Goal: Task Accomplishment & Management: Complete application form

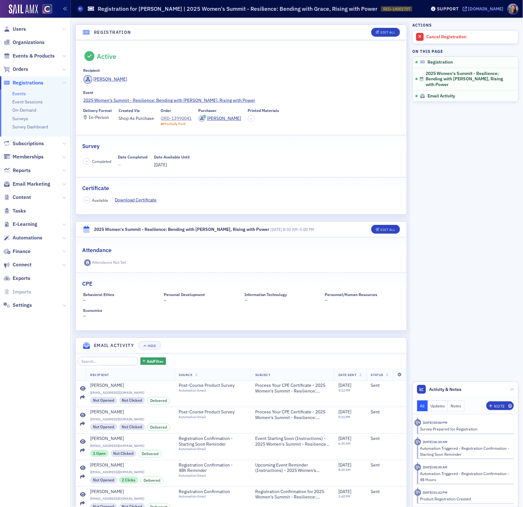
click at [495, 8] on div "[DOMAIN_NAME]" at bounding box center [486, 9] width 35 height 6
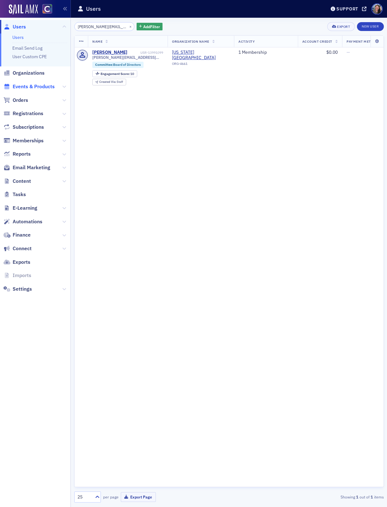
click at [22, 86] on span "Events & Products" at bounding box center [34, 86] width 42 height 7
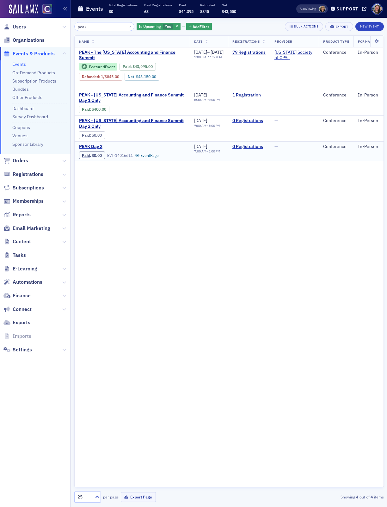
scroll to position [0, 31]
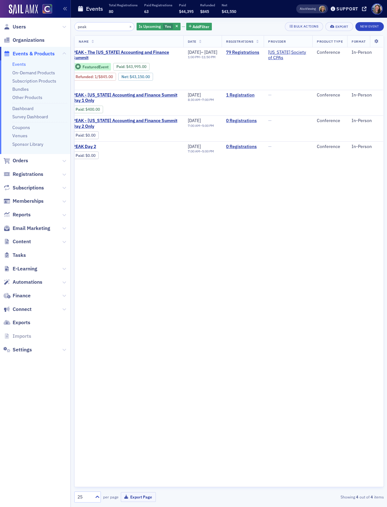
type input "peak"
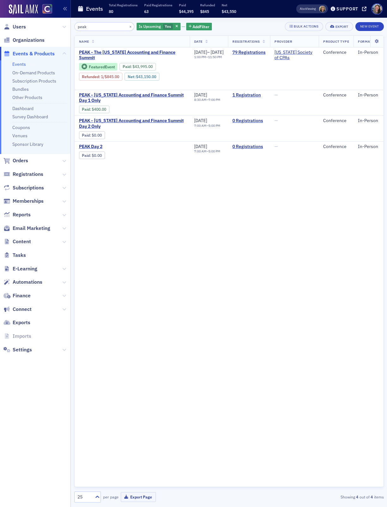
click at [100, 202] on div "Name Date Registrations Provider Product Type Format PEAK - The Colorado Accoun…" at bounding box center [229, 261] width 310 height 452
click at [375, 24] on button "New Event" at bounding box center [370, 26] width 28 height 9
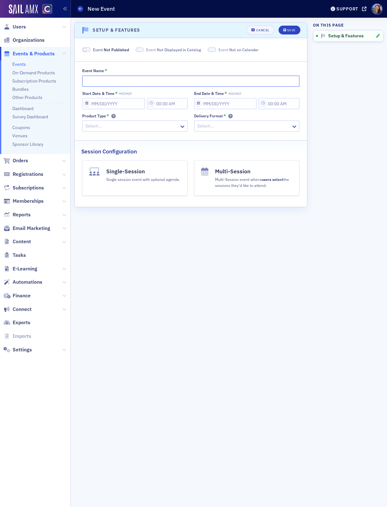
click at [122, 81] on input "Event Name *" at bounding box center [190, 81] width 217 height 11
paste input "PEAK - [US_STATE] Accounting and Finance Summit Day 1 Only"
drag, startPoint x: 184, startPoint y: 82, endPoint x: 291, endPoint y: 81, distance: 107.6
click at [289, 81] on body "Users Organizations Events & Products Events On-Demand Products Subscription Pr…" at bounding box center [193, 253] width 387 height 507
type input "PEAK - [US_STATE] Accounting and Finance Summit Student Bundle"
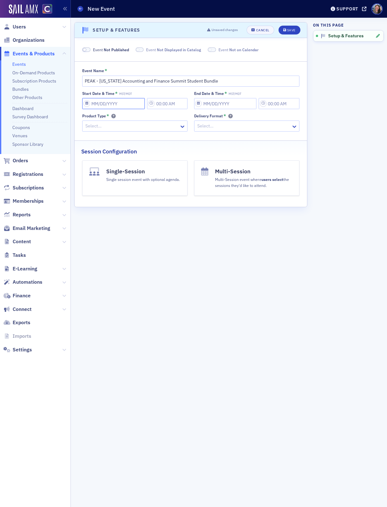
select select "8"
select select "2025"
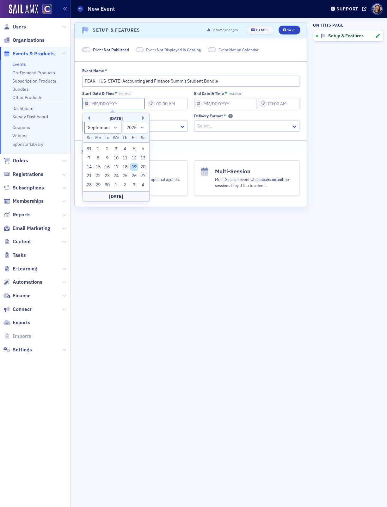
type input "1"
type input "8:00 AM"
type input "01/01/2025"
type input "9:00 AM"
select select "0"
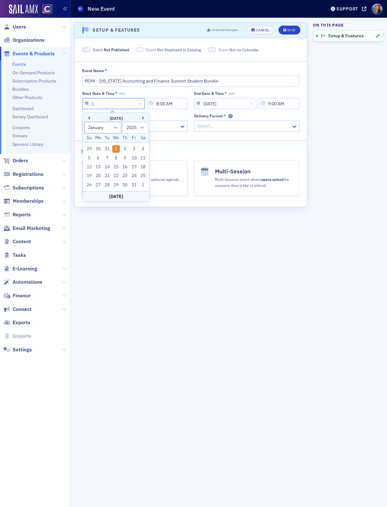
type input "11"
select select "10"
type input "11/13/2"
select select "2002"
type input "11/13/20"
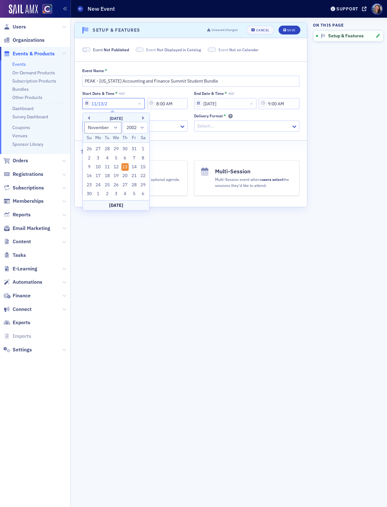
select select "2020"
type input "[DATE]"
select select "2025"
type input "[DATE]"
type input "2:45 PM"
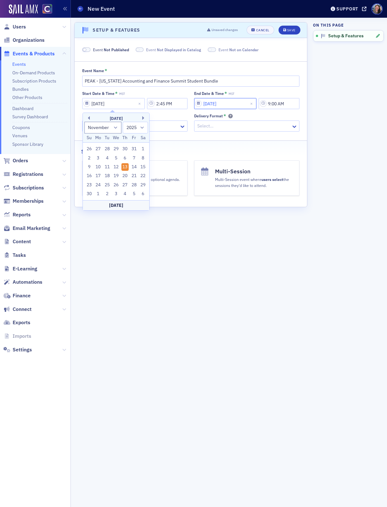
select select "2025"
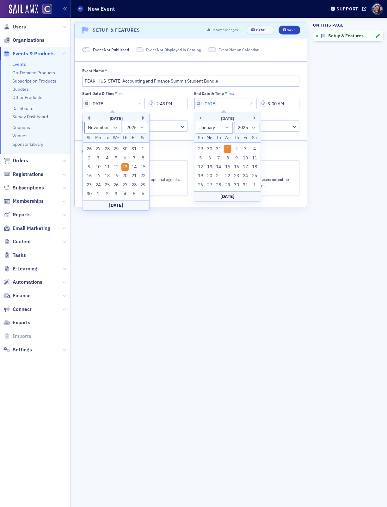
click at [235, 104] on input "01/01/2025" at bounding box center [225, 103] width 63 height 11
type input "11"
select select "10"
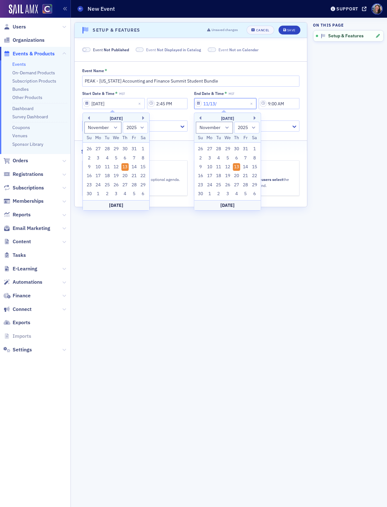
type input "11/13/2"
select select "2002"
type input "11/13/20"
select select "2020"
type input "[DATE]"
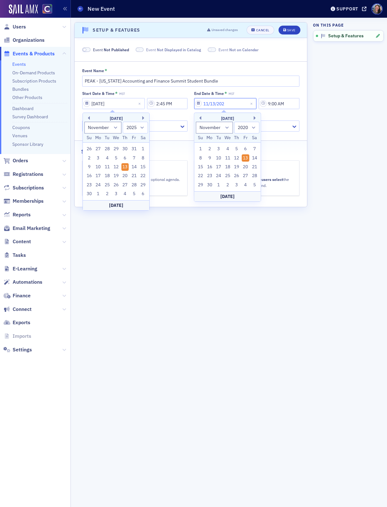
select select "2025"
type input "[DATE]"
type input "4:45 PM"
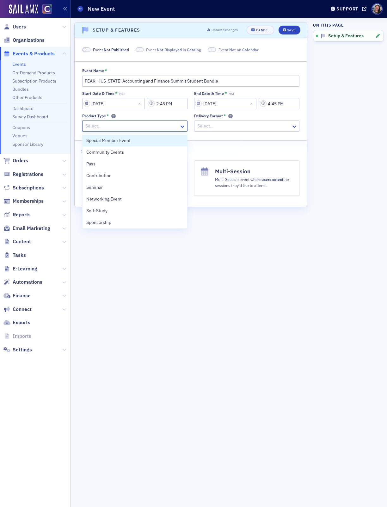
click at [183, 127] on icon at bounding box center [183, 127] width 4 height 2
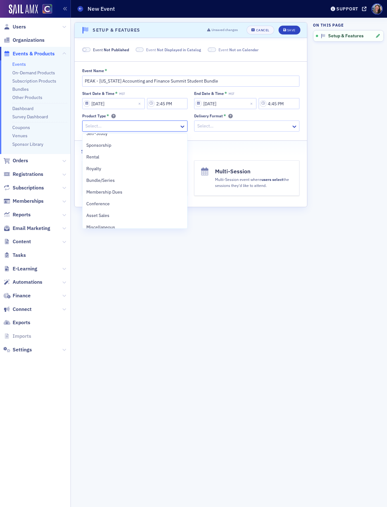
scroll to position [82, 0]
click at [135, 200] on div "Conference" at bounding box center [134, 199] width 97 height 7
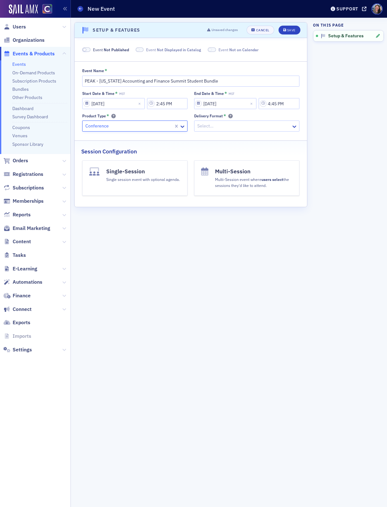
click at [221, 122] on div "Select…" at bounding box center [243, 125] width 97 height 9
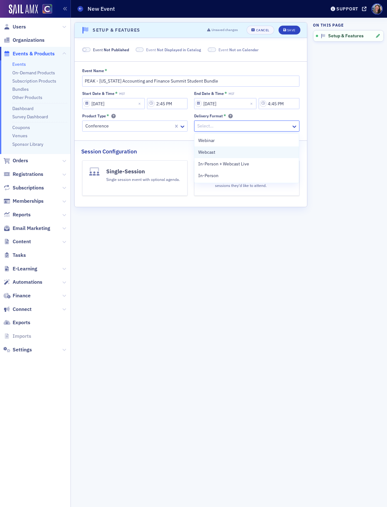
click at [220, 153] on div "Webcast" at bounding box center [246, 152] width 97 height 7
click at [134, 188] on button "Single-Session Single session event with optional agenda." at bounding box center [134, 177] width 105 height 35
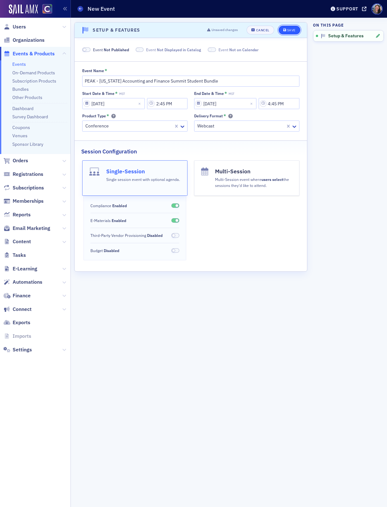
click at [294, 28] on div "Save" at bounding box center [291, 29] width 9 height 3
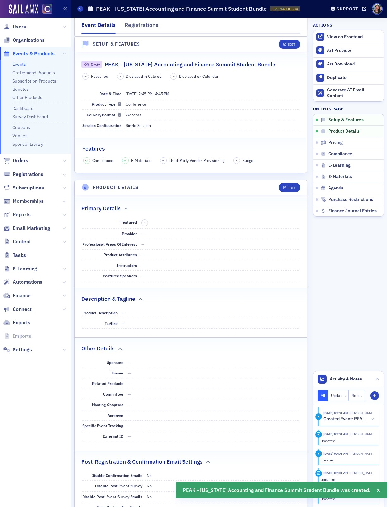
scroll to position [128, 0]
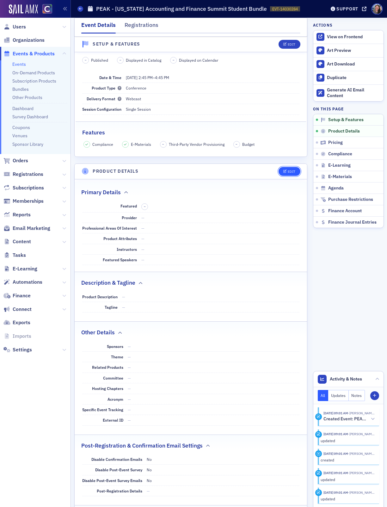
click at [292, 170] on button "Edit" at bounding box center [290, 171] width 22 height 9
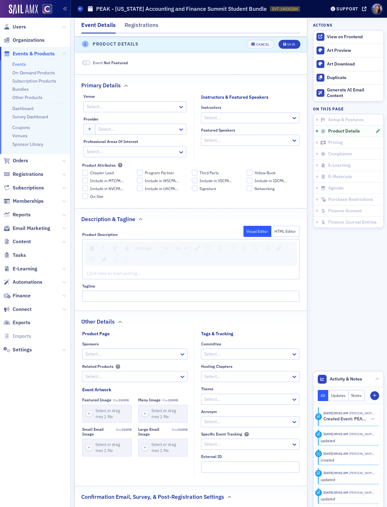
scroll to position [258, 0]
click at [148, 108] on div at bounding box center [132, 106] width 92 height 8
click at [155, 86] on div "Primary Details" at bounding box center [191, 81] width 220 height 15
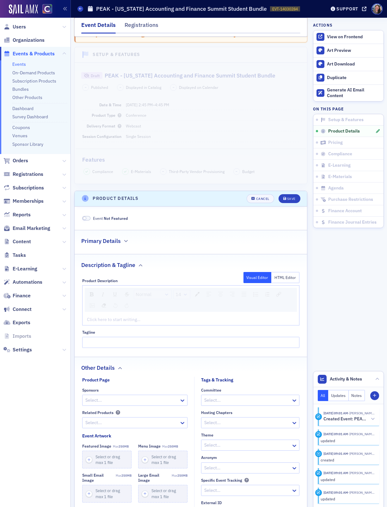
scroll to position [2, 0]
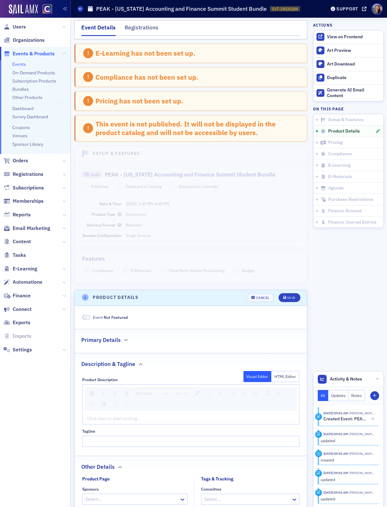
click at [259, 306] on header "Product Details Cancel Save" at bounding box center [191, 298] width 233 height 16
click at [259, 300] on div "Cancel" at bounding box center [262, 297] width 13 height 3
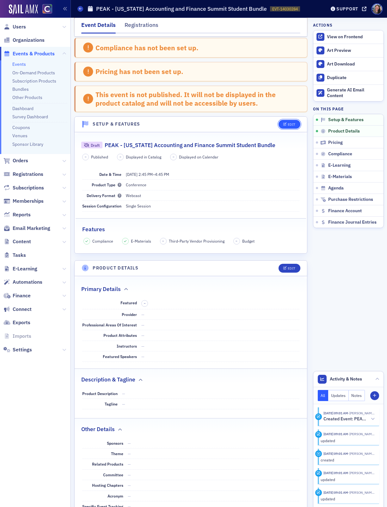
click at [288, 126] on div "Edit" at bounding box center [292, 124] width 8 height 3
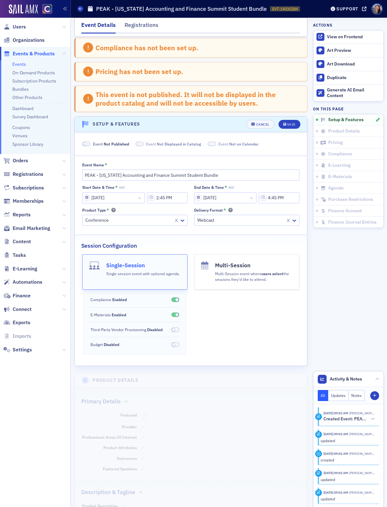
scroll to position [112, 0]
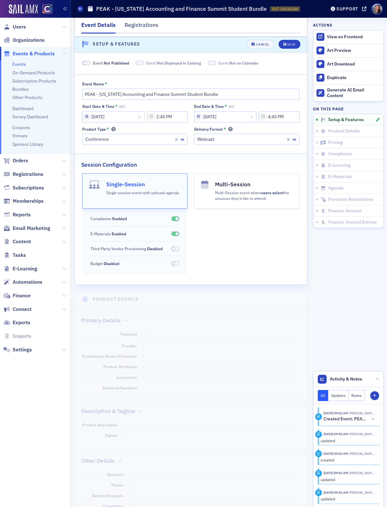
click at [208, 141] on div at bounding box center [241, 139] width 88 height 8
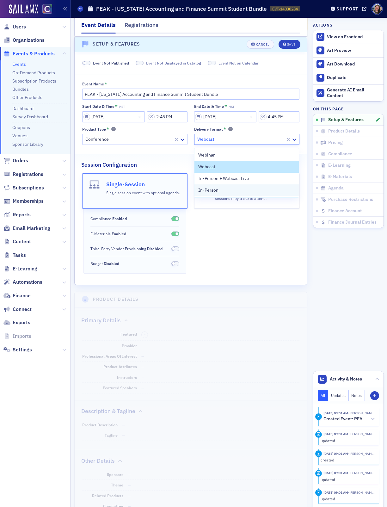
click at [209, 187] on span "In-Person" at bounding box center [208, 190] width 20 height 7
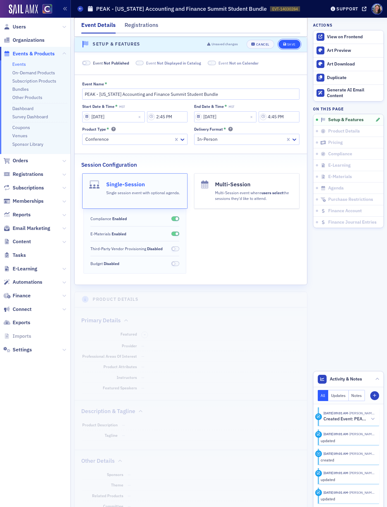
click at [289, 46] on div "Save" at bounding box center [291, 44] width 9 height 3
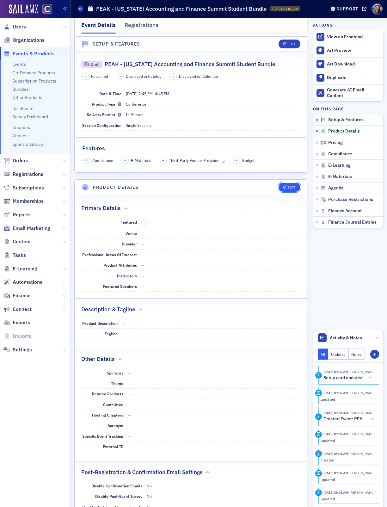
click at [300, 189] on button "Edit" at bounding box center [290, 187] width 22 height 9
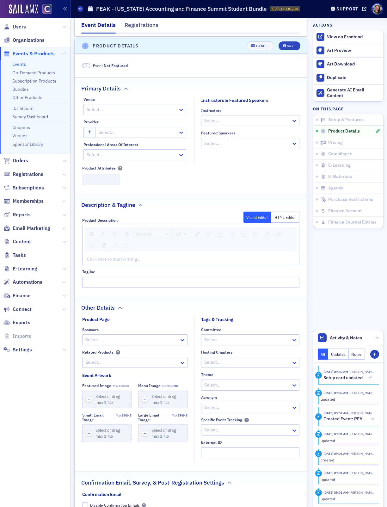
scroll to position [233, 0]
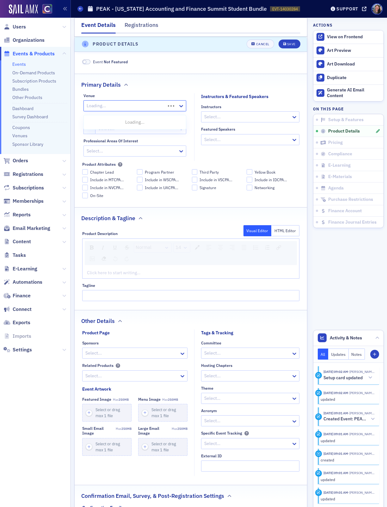
click at [150, 110] on div at bounding box center [125, 106] width 79 height 8
type input "embass"
click at [151, 147] on span "Embassy Suites [GEOGRAPHIC_DATA]" at bounding box center [126, 145] width 76 height 7
click at [246, 118] on div at bounding box center [247, 117] width 87 height 8
type input "amy"
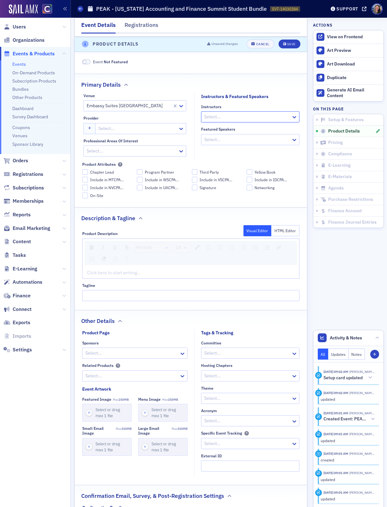
drag, startPoint x: 244, startPoint y: 118, endPoint x: 124, endPoint y: 116, distance: 120.6
click at [127, 117] on div "Venue Embassy Suites Denver Downtown Provider Select… Professional Areas of Int…" at bounding box center [190, 127] width 217 height 68
click at [109, 133] on div at bounding box center [138, 129] width 80 height 8
type input "colorado society"
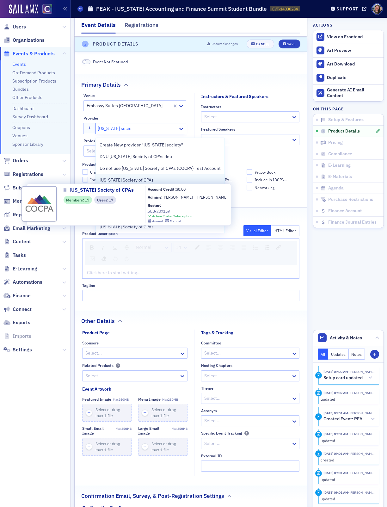
click at [119, 179] on span "[US_STATE] Society of CPAs" at bounding box center [129, 180] width 58 height 7
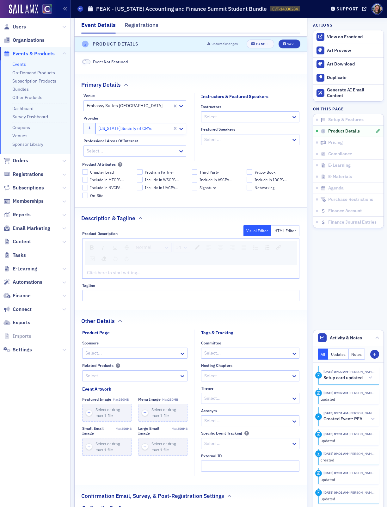
click at [156, 155] on div at bounding box center [132, 151] width 92 height 8
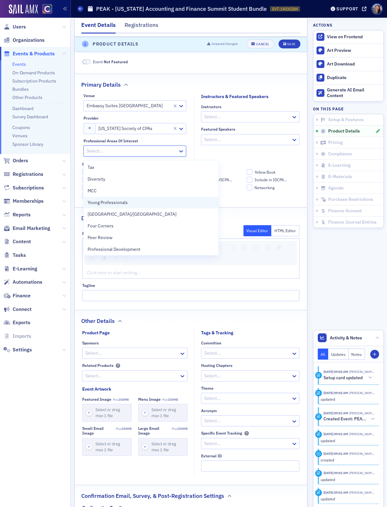
click at [133, 201] on div "Young Professionals" at bounding box center [151, 202] width 127 height 7
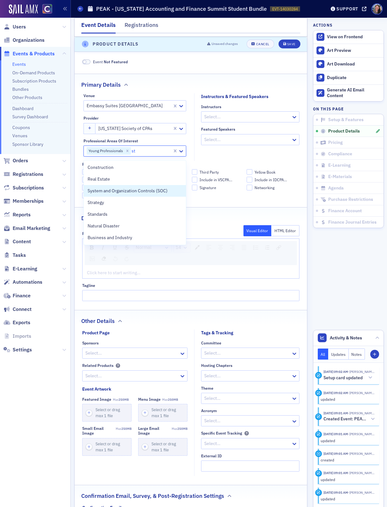
type input "st"
click at [229, 157] on fieldset "Instructors & Featured Speakers Instructors Select... Featured Speakers Select.…" at bounding box center [248, 127] width 109 height 68
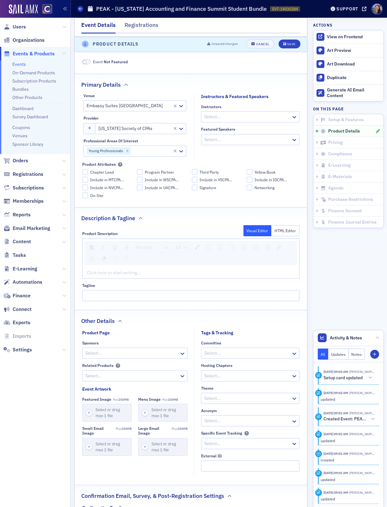
click at [147, 276] on div "rdw-editor" at bounding box center [191, 273] width 208 height 7
click at [208, 276] on div "rdw-editor" at bounding box center [191, 273] width 208 height 7
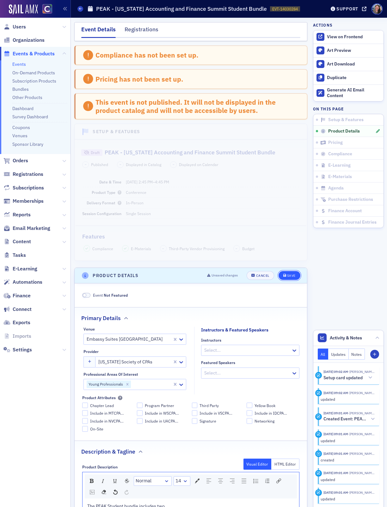
click at [288, 277] on div "Save" at bounding box center [291, 275] width 9 height 3
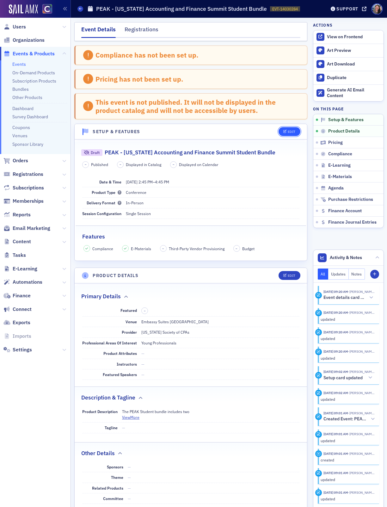
click at [294, 131] on div "Edit" at bounding box center [292, 131] width 8 height 3
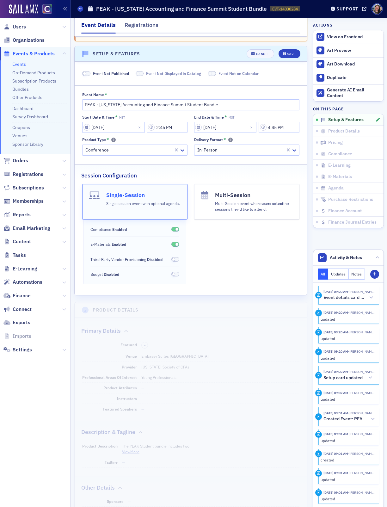
scroll to position [88, 0]
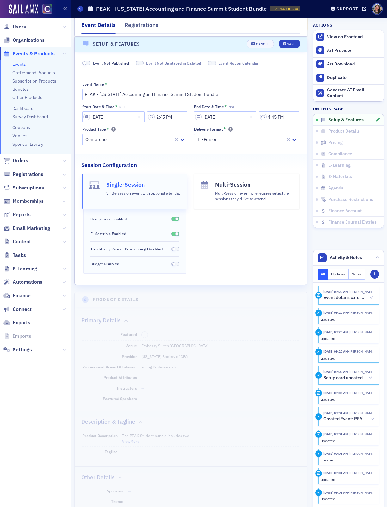
click at [227, 200] on p "Multi-Session event where users select the sessions they'd like to attend." at bounding box center [254, 196] width 78 height 12
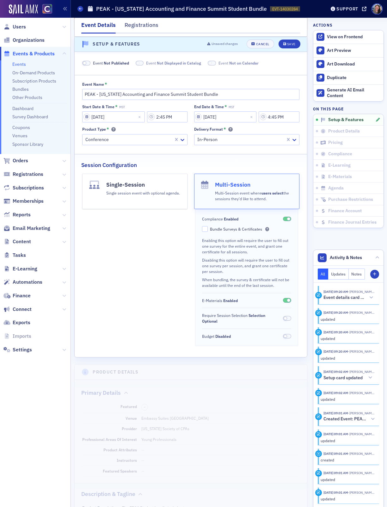
click at [240, 232] on div "Bundle Surveys & Certificates" at bounding box center [239, 229] width 59 height 5
click at [208, 232] on input "Bundle Surveys & Certificates" at bounding box center [205, 229] width 6 height 6
checkbox input "true"
click at [285, 320] on span at bounding box center [285, 318] width 3 height 3
click at [284, 45] on icon "submit" at bounding box center [284, 44] width 3 height 3
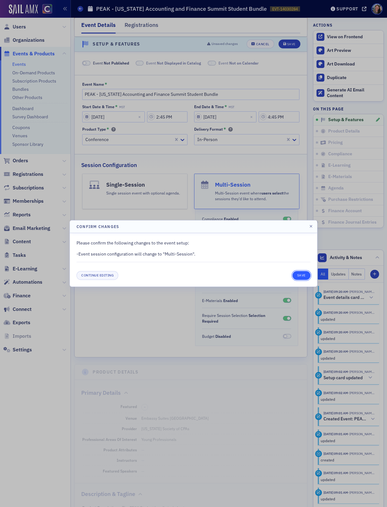
click at [299, 277] on button "Save" at bounding box center [302, 275] width 18 height 9
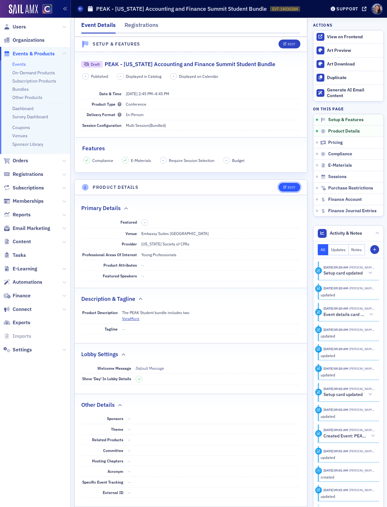
click at [289, 189] on div "Edit" at bounding box center [292, 187] width 8 height 3
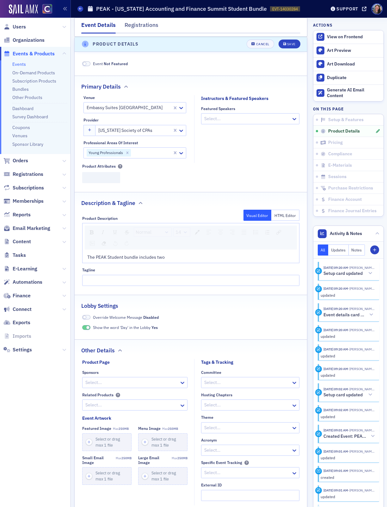
scroll to position [233, 0]
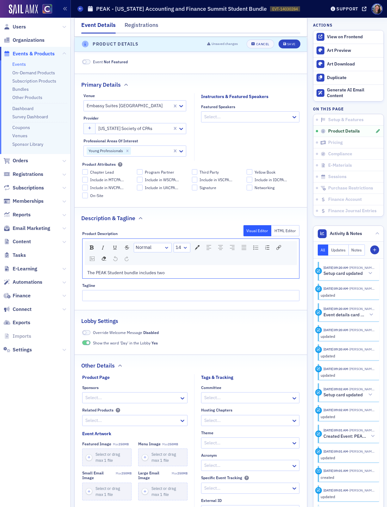
click at [203, 272] on div "The PEAK Student bundle includes two" at bounding box center [191, 273] width 208 height 7
click at [203, 275] on div "The PEAK Student bundle includes two" at bounding box center [191, 273] width 208 height 7
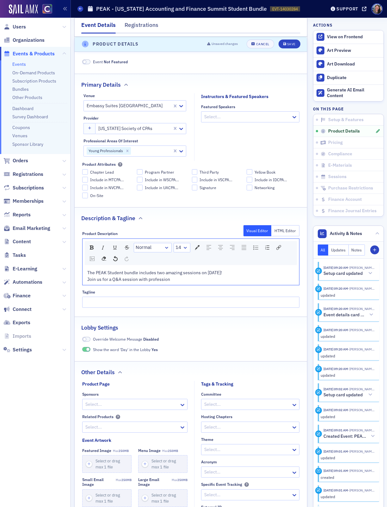
drag, startPoint x: 174, startPoint y: 281, endPoint x: 150, endPoint y: 282, distance: 24.4
click at [150, 282] on div "Join us for a Q&A session with profession" at bounding box center [191, 279] width 208 height 7
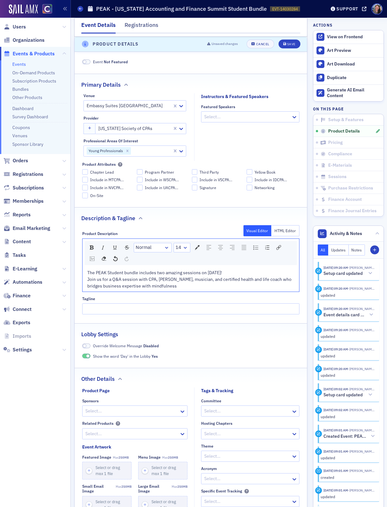
click at [183, 287] on div "Join us for a Q&A session with CPA, yogi, musician, and certified health and li…" at bounding box center [191, 282] width 208 height 13
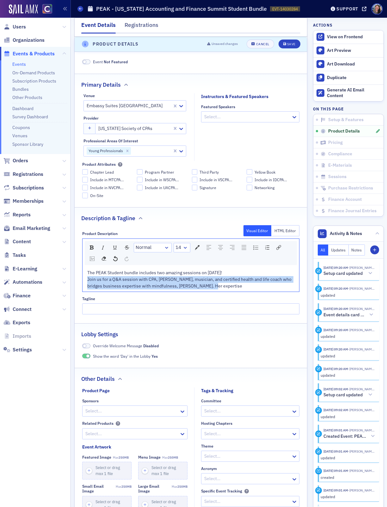
drag, startPoint x: 223, startPoint y: 288, endPoint x: 88, endPoint y: 283, distance: 135.2
click at [88, 283] on div "Join us for a Q&A session with CPA, yogi, musician, and certified health and li…" at bounding box center [191, 282] width 208 height 13
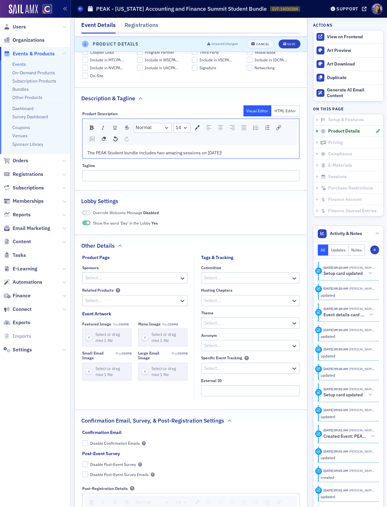
scroll to position [354, 0]
click at [238, 391] on input "External ID" at bounding box center [250, 390] width 98 height 11
paste input "250710015"
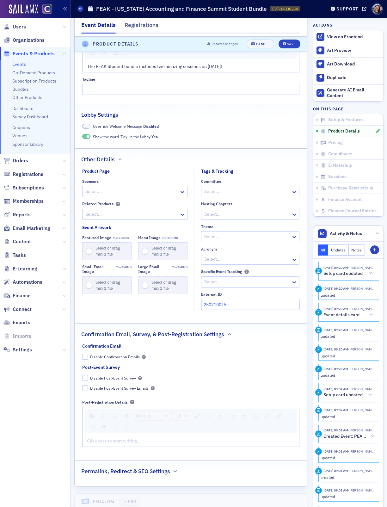
scroll to position [447, 0]
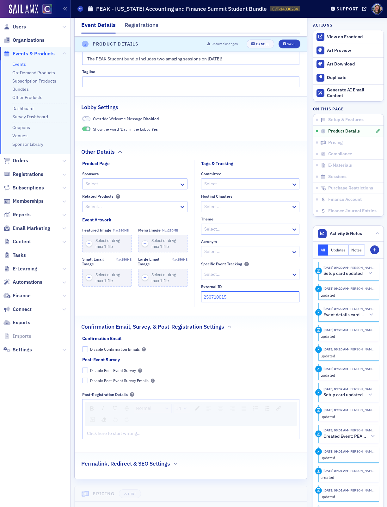
type input "250710015"
click at [238, 391] on div "Confirmation Email Disable Confirmation Emails Post-Event Survey Disable Post-E…" at bounding box center [190, 389] width 217 height 109
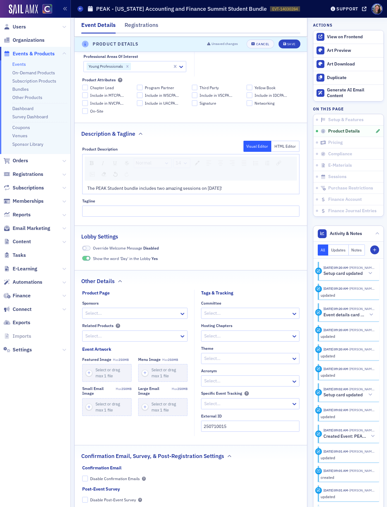
scroll to position [314, 0]
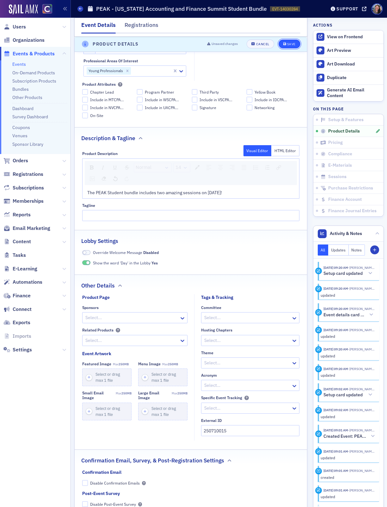
click at [295, 43] on div "Save" at bounding box center [291, 44] width 9 height 3
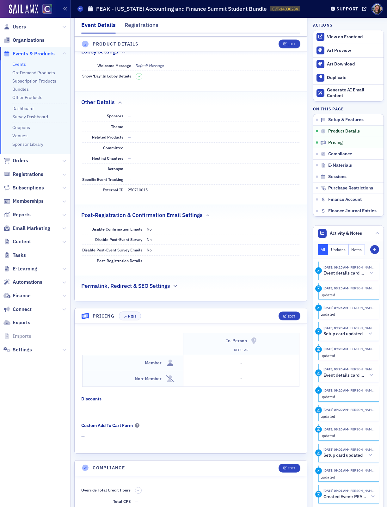
scroll to position [399, 0]
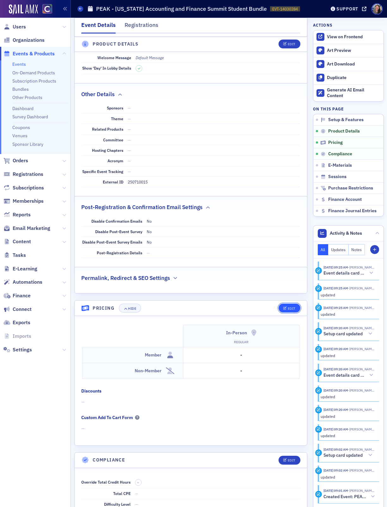
click at [290, 310] on div "Edit" at bounding box center [292, 308] width 8 height 3
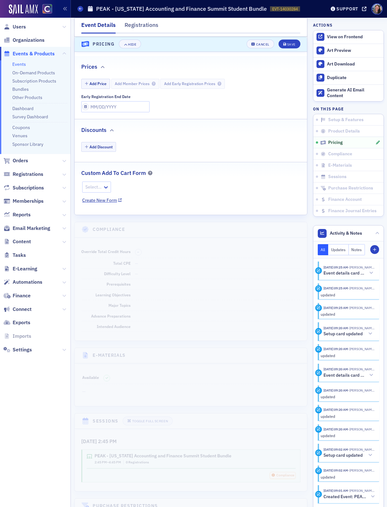
scroll to position [669, 0]
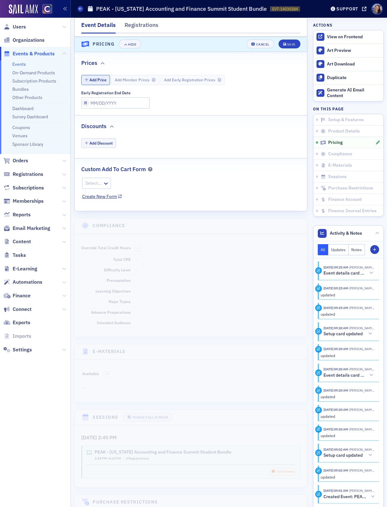
click at [94, 85] on button "Add Price" at bounding box center [95, 80] width 29 height 10
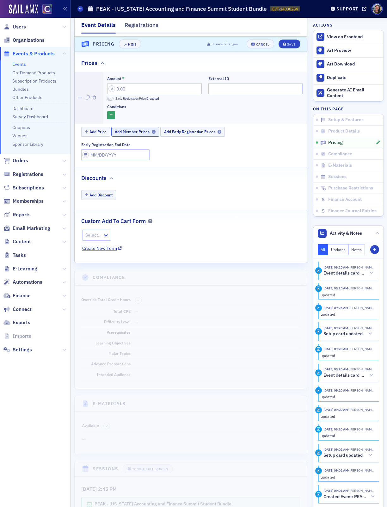
click at [124, 137] on button "Add Member Prices" at bounding box center [135, 132] width 48 height 10
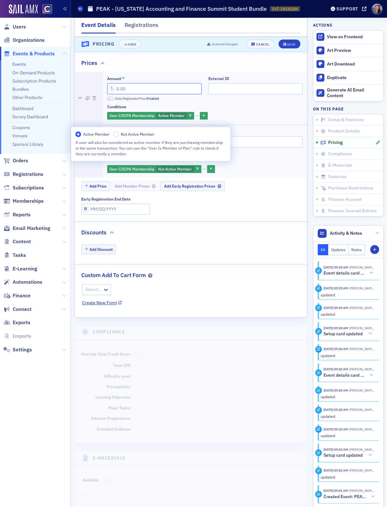
click at [133, 94] on input "Amount *" at bounding box center [154, 88] width 95 height 11
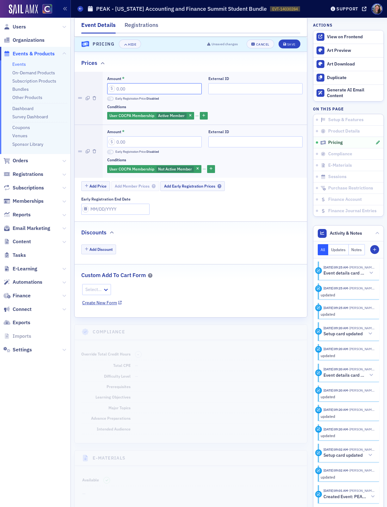
click at [133, 94] on input "Amount *" at bounding box center [154, 88] width 95 height 11
type input "20.00"
type input "25.00"
click at [233, 94] on input "External ID" at bounding box center [255, 88] width 95 height 11
paste input "250710015"
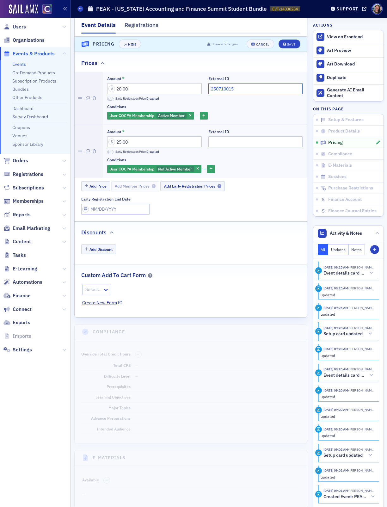
type input "250710015"
click at [228, 147] on input "External ID" at bounding box center [255, 141] width 95 height 11
paste input "250710015"
type input "250710015"
click at [290, 45] on div "Save" at bounding box center [291, 44] width 9 height 3
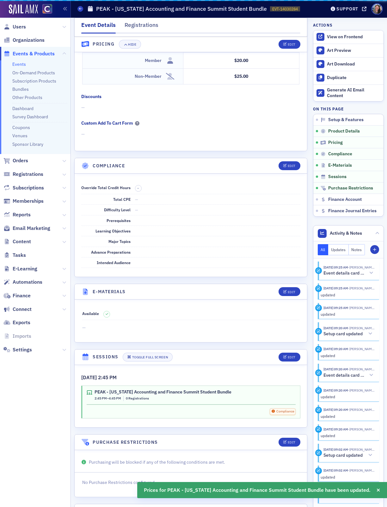
scroll to position [645, 0]
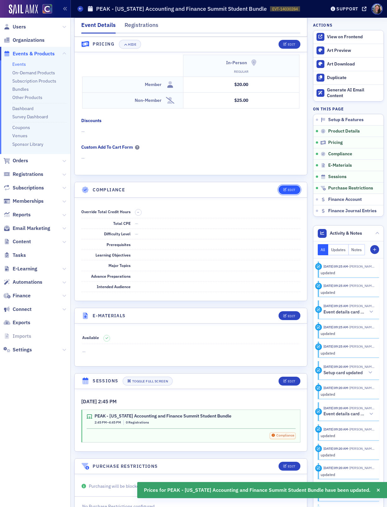
click at [297, 193] on button "Edit" at bounding box center [290, 189] width 22 height 9
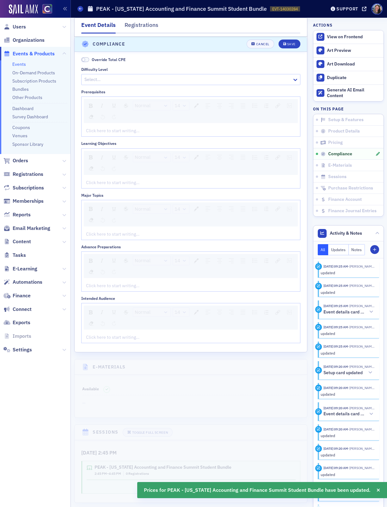
scroll to position [798, 0]
click at [104, 60] on span "Override Total CPE" at bounding box center [109, 57] width 34 height 5
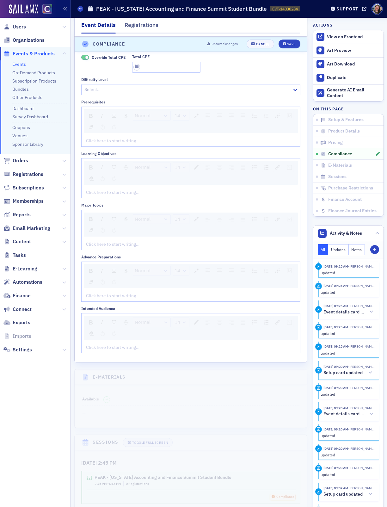
click at [107, 60] on span "Override Total CPE" at bounding box center [109, 57] width 34 height 5
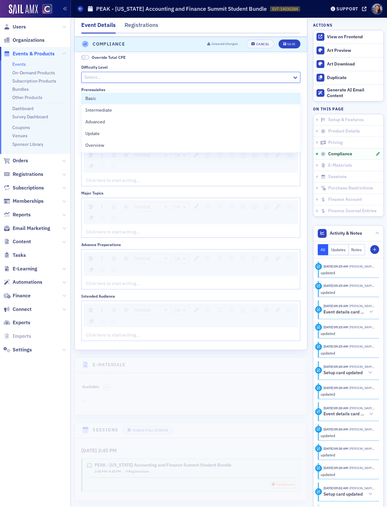
click at [108, 81] on div at bounding box center [188, 77] width 208 height 8
click at [105, 96] on div "Basic" at bounding box center [190, 98] width 211 height 7
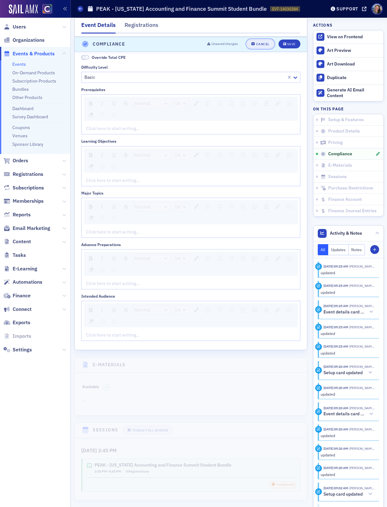
click at [258, 43] on div "Cancel" at bounding box center [262, 44] width 13 height 3
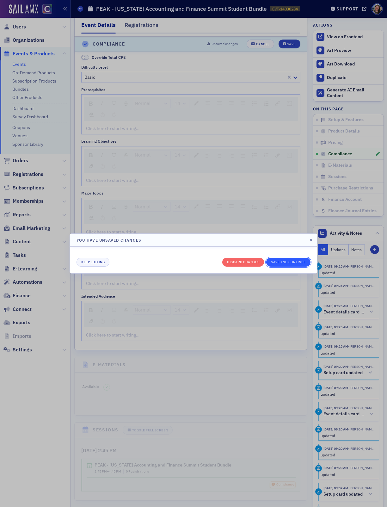
click at [281, 259] on button "Save and continue" at bounding box center [288, 262] width 44 height 9
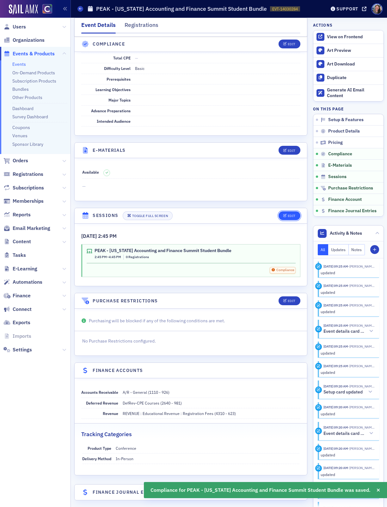
click at [284, 218] on icon "button" at bounding box center [285, 215] width 4 height 3
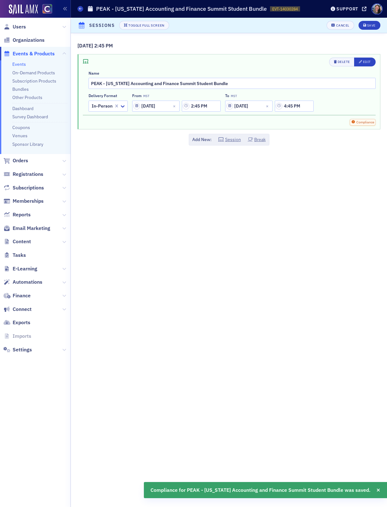
scroll to position [741, 0]
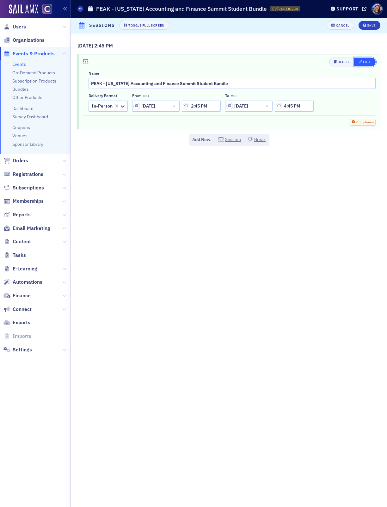
click at [362, 62] on icon "button" at bounding box center [360, 61] width 3 height 3
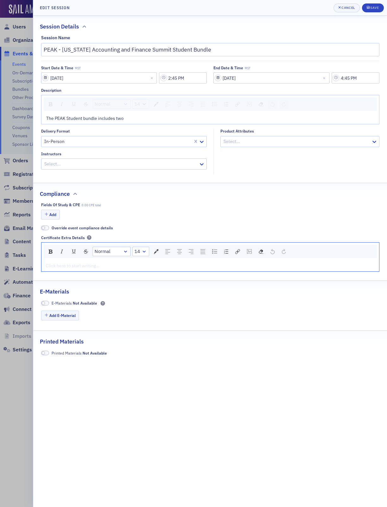
click at [117, 266] on div "rdw-editor" at bounding box center [210, 266] width 329 height 7
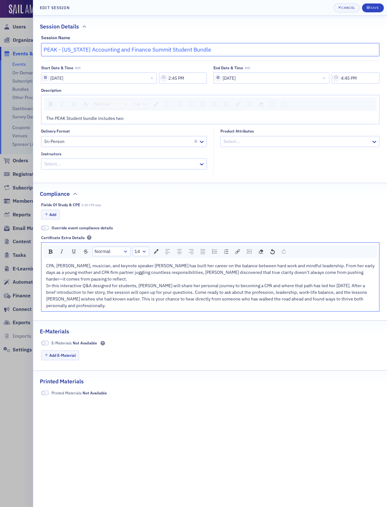
click at [264, 45] on input "PEAK - [US_STATE] Accounting and Finance Summit Student Bundle" at bounding box center [210, 49] width 339 height 13
click at [144, 52] on input "Amy Vetter S" at bounding box center [210, 49] width 339 height 13
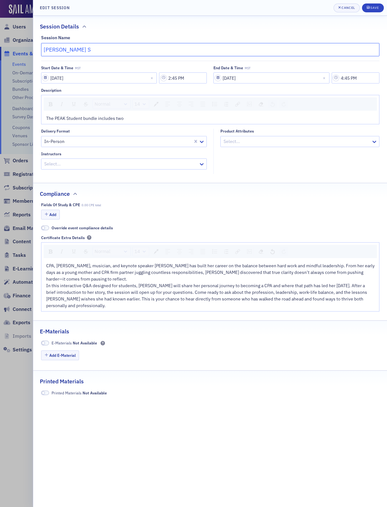
click at [144, 52] on input "Amy Vetter S" at bounding box center [210, 49] width 339 height 13
paste input "From Classroom to CPA: A Conversation with Amy Vetter"
type input "From Classroom to CPA: A Conversation with Amy Vetter"
drag, startPoint x: 367, startPoint y: 80, endPoint x: 285, endPoint y: 69, distance: 82.7
click at [285, 69] on div "End Date & Time MST 11/13/2025 4:45 PM" at bounding box center [297, 74] width 166 height 18
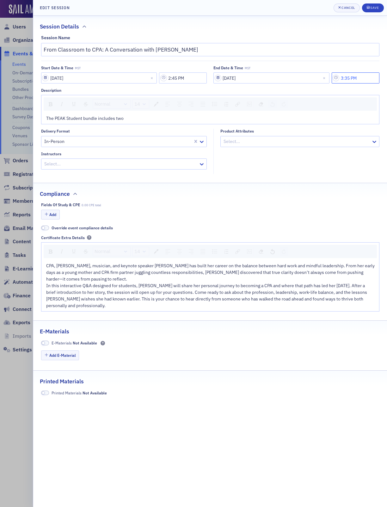
type input "3:35 PM"
click at [140, 122] on div "The PEAK Student bundle includes two" at bounding box center [210, 118] width 329 height 7
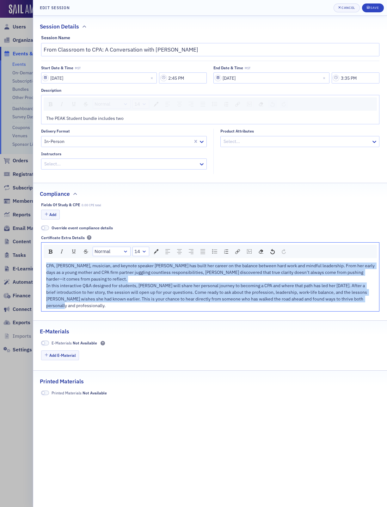
drag, startPoint x: 369, startPoint y: 300, endPoint x: -36, endPoint y: 187, distance: 420.6
click at [0, 187] on html "Users Organizations Events & Products Events On-Demand Products Subscription Pr…" at bounding box center [193, 253] width 387 height 507
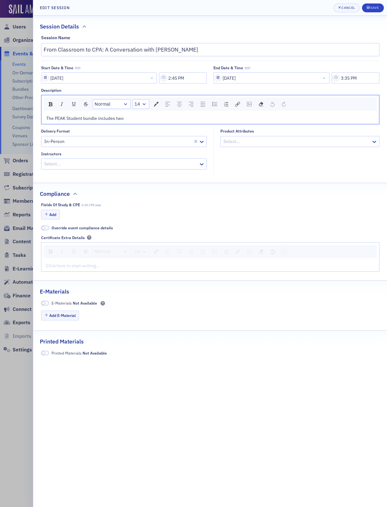
click at [79, 121] on span "The PEAK Student bundle includes two" at bounding box center [85, 118] width 78 height 6
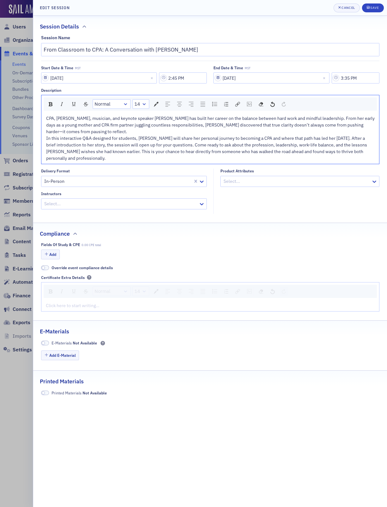
click at [181, 200] on div at bounding box center [121, 204] width 155 height 8
type input "amy vetter"
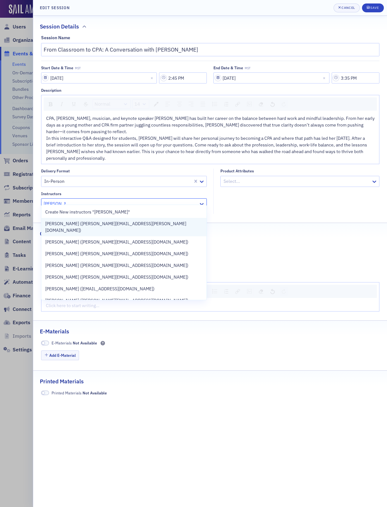
click at [167, 223] on div "Amy Vetter (amy.vetter@xero.com)" at bounding box center [124, 227] width 158 height 13
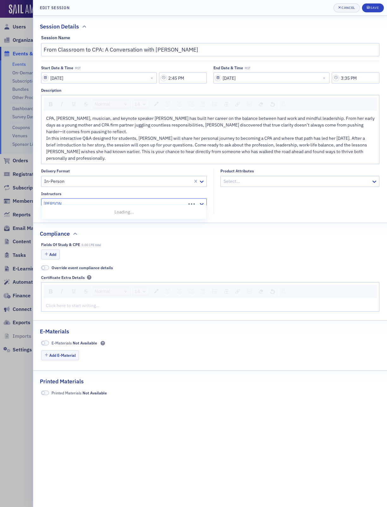
type input "amy vetter"
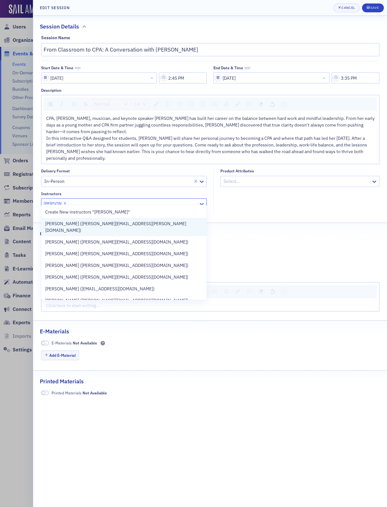
click at [154, 222] on div "Amy Vetter (amy.vetter@xero.com)" at bounding box center [124, 227] width 158 height 13
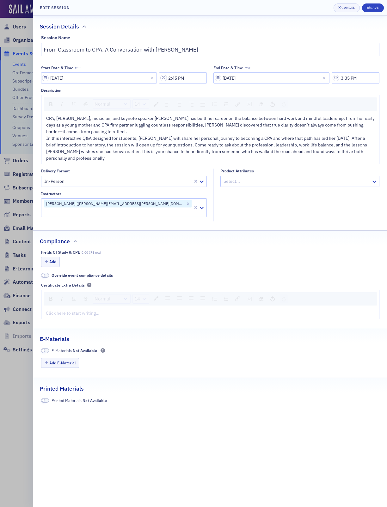
click at [269, 187] on fieldset "Product Attributes Select..." at bounding box center [298, 195] width 169 height 53
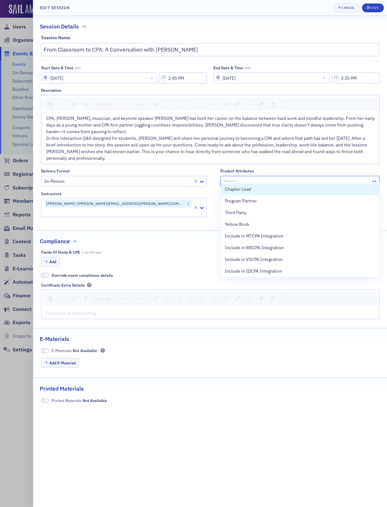
click at [263, 177] on div at bounding box center [297, 181] width 148 height 8
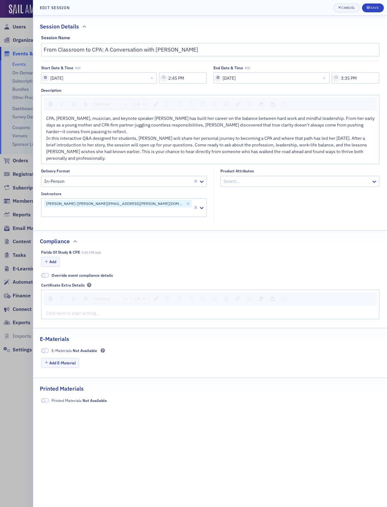
click at [144, 257] on div "Add" at bounding box center [210, 262] width 339 height 11
click at [51, 257] on button "Add" at bounding box center [50, 262] width 19 height 10
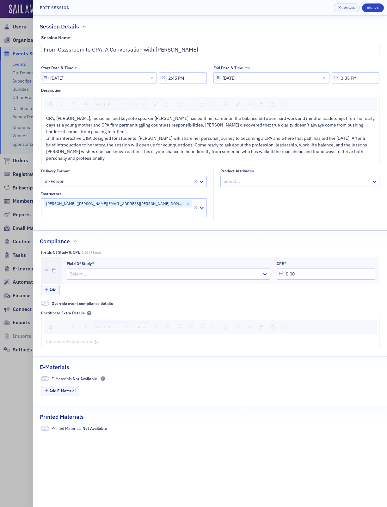
click at [75, 270] on div at bounding box center [165, 274] width 192 height 8
type input "person"
drag, startPoint x: 327, startPoint y: 263, endPoint x: 191, endPoint y: 258, distance: 136.8
click at [194, 261] on div "Field of Study * Personal Development CPE * 0.00" at bounding box center [221, 270] width 308 height 18
type input "1.00"
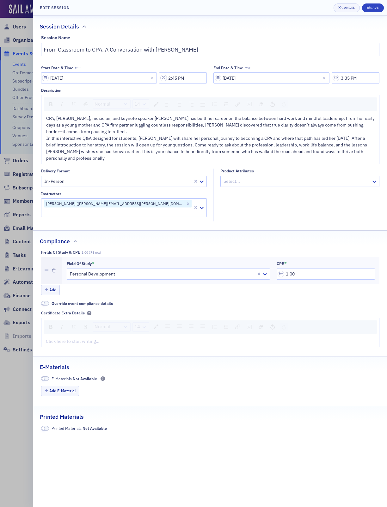
click at [190, 234] on fieldset "Compliance Fields of Study & CPE 1.00 CPE total Field of Study * Personal Devel…" at bounding box center [210, 290] width 354 height 121
click at [374, 7] on div "Save" at bounding box center [374, 7] width 9 height 3
type input "From Classroom to CPA: A Conversation with Amy Vetter"
type input "3:35 PM"
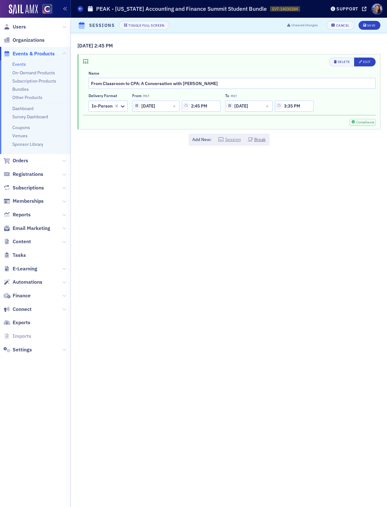
click at [227, 140] on button "Session" at bounding box center [229, 139] width 23 height 7
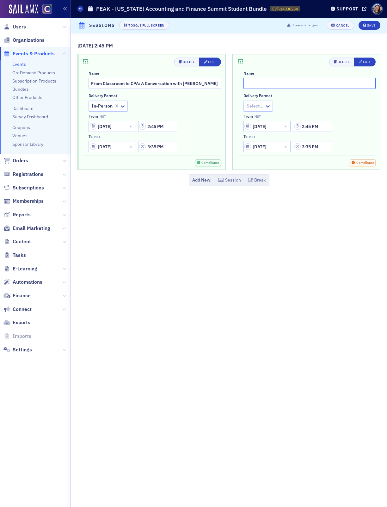
click at [305, 84] on input "text" at bounding box center [310, 83] width 133 height 11
paste input "Styles and Strategies for Success: Leadership is not one-size-fits-all. This se…"
type input "Styles and Strategies for Success: Leadership is not one-size-fits-all. This se…"
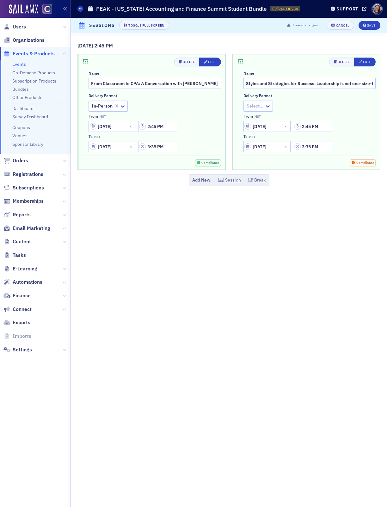
click at [264, 105] on div at bounding box center [255, 106] width 18 height 8
click at [262, 156] on span "In-Person" at bounding box center [257, 155] width 20 height 7
drag, startPoint x: 325, startPoint y: 127, endPoint x: 216, endPoint y: 108, distance: 111.0
click at [216, 108] on div "Delete Edit Name From Classroom to CPA: A Conversation with Amy Vetter Delivery…" at bounding box center [229, 112] width 303 height 116
type input "3:55 PM"
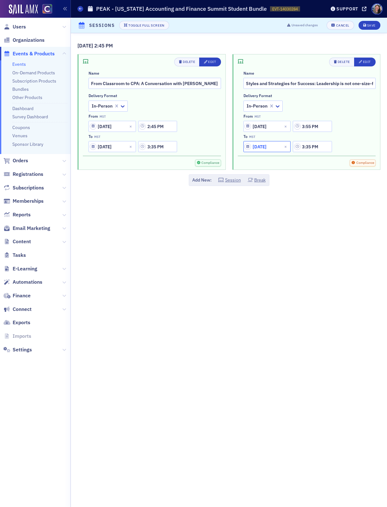
select select "10"
select select "2025"
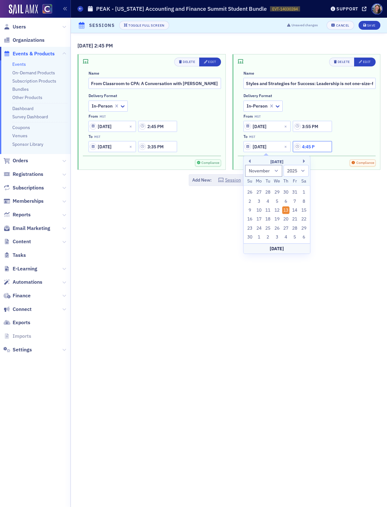
type input "4:45 PM"
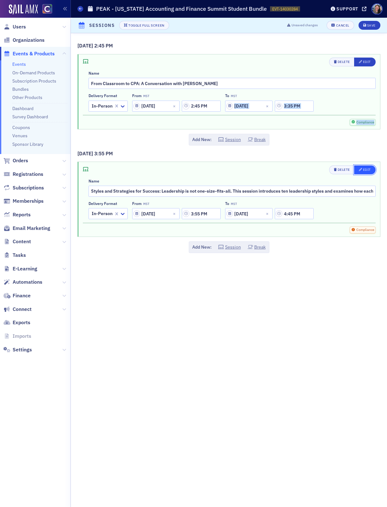
click at [363, 171] on div "Edit" at bounding box center [367, 169] width 8 height 3
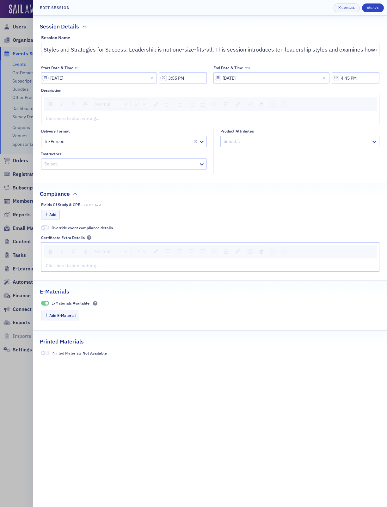
click at [162, 117] on div "rdw-editor" at bounding box center [210, 118] width 329 height 7
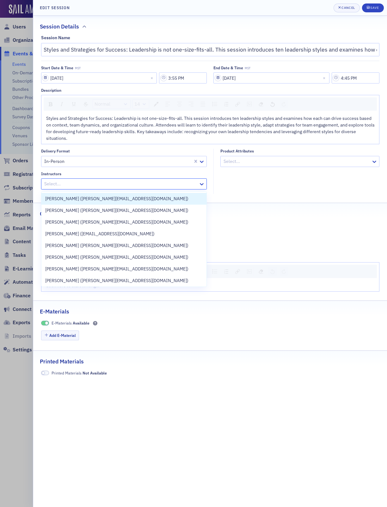
click at [164, 183] on div at bounding box center [121, 184] width 155 height 8
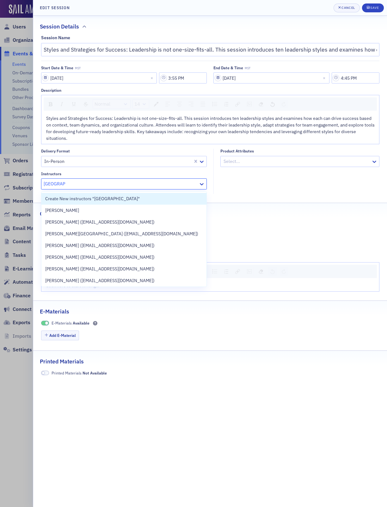
type input "alexandria"
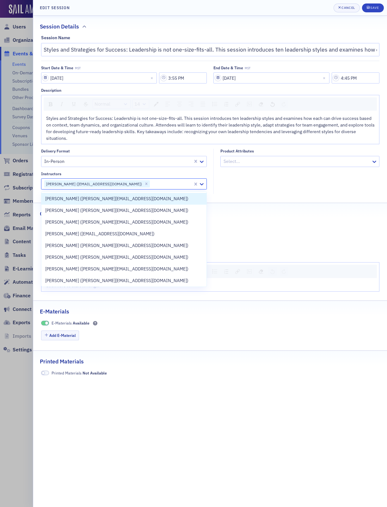
click at [321, 193] on fieldset "Product Attributes Select..." at bounding box center [298, 171] width 169 height 45
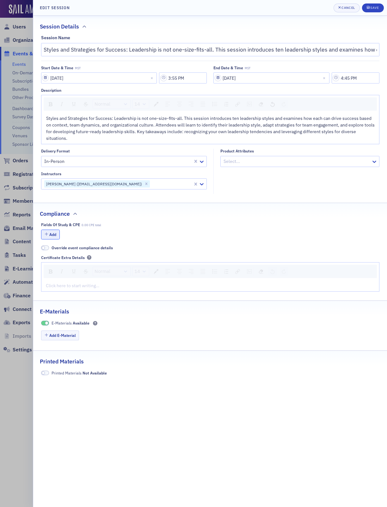
click at [54, 234] on button "Add" at bounding box center [50, 235] width 19 height 10
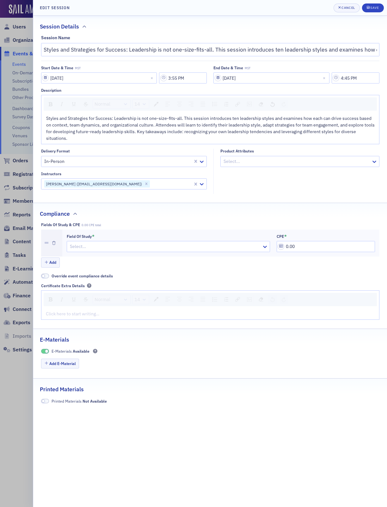
click at [79, 247] on div at bounding box center [165, 247] width 192 height 8
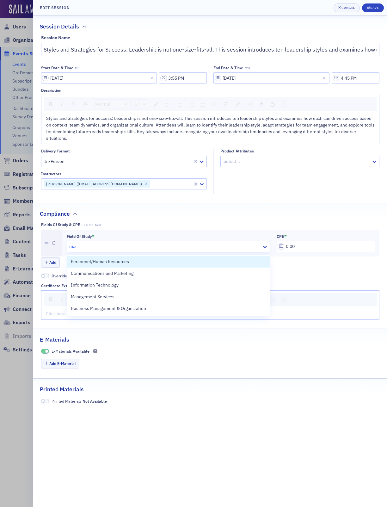
type input "mana"
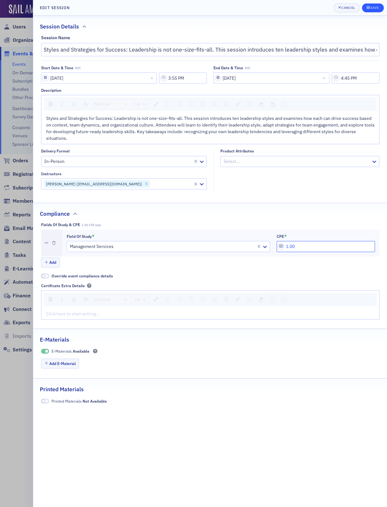
type input "1.00"
click at [372, 8] on div "Save" at bounding box center [374, 7] width 9 height 3
click at [370, 9] on div "submit" at bounding box center [369, 7] width 4 height 5
click at [373, 10] on button "Save" at bounding box center [373, 7] width 22 height 9
click at [24, 396] on div at bounding box center [193, 253] width 387 height 507
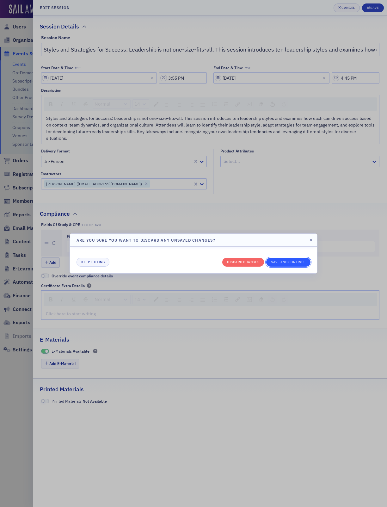
click at [285, 258] on button "Save and continue" at bounding box center [288, 262] width 44 height 9
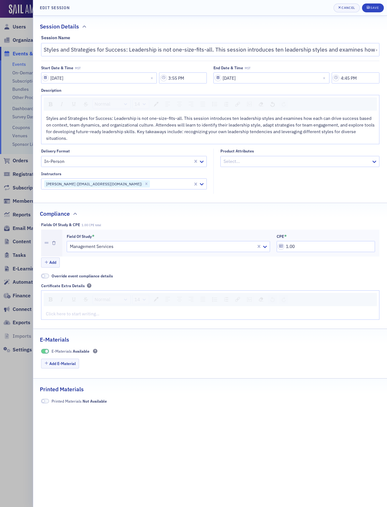
click at [134, 129] on span "Styles and Strategies for Success: Leadership is not one-size-fits-all. This se…" at bounding box center [211, 128] width 330 height 26
click at [376, 3] on header "Edit Session Cancel Save" at bounding box center [210, 8] width 354 height 16
click at [374, 7] on div "Save" at bounding box center [374, 7] width 9 height 3
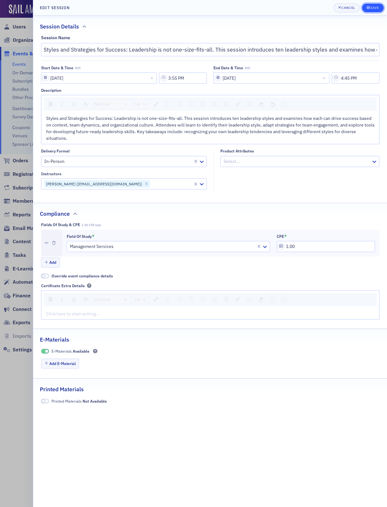
click at [374, 7] on div "Save" at bounding box center [374, 7] width 9 height 3
click at [350, 6] on div "Cancel" at bounding box center [348, 7] width 13 height 3
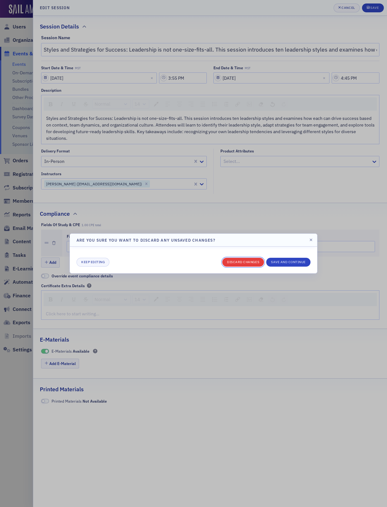
click at [250, 263] on button "Discard changes" at bounding box center [243, 262] width 42 height 9
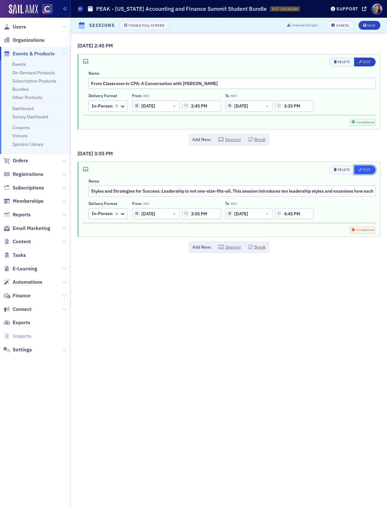
click at [360, 169] on icon "button" at bounding box center [360, 169] width 3 height 3
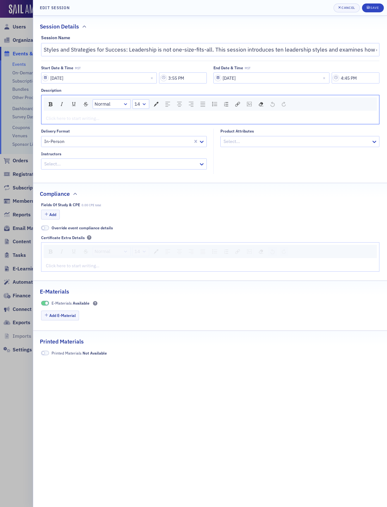
click at [144, 117] on div "rdw-editor" at bounding box center [210, 118] width 329 height 7
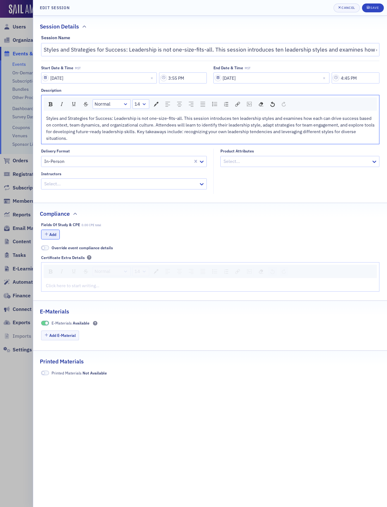
click at [53, 233] on button "Add" at bounding box center [50, 235] width 19 height 10
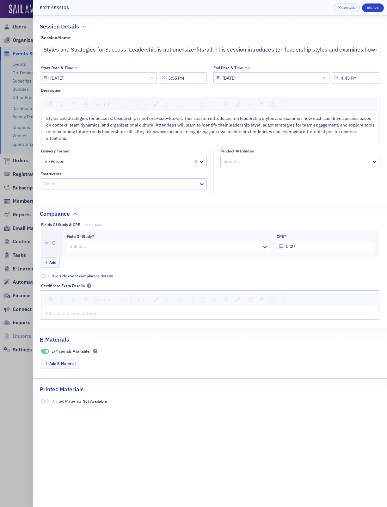
click at [93, 251] on div at bounding box center [165, 247] width 192 height 8
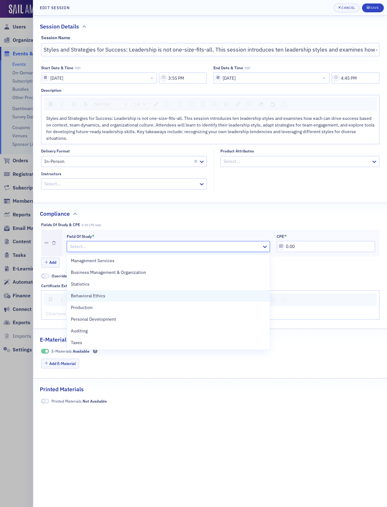
scroll to position [206, 0]
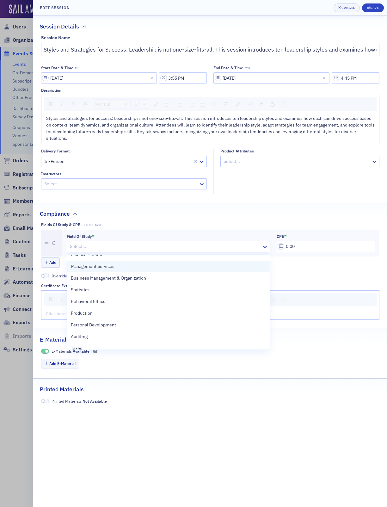
click at [103, 270] on div "Management Services" at bounding box center [168, 267] width 203 height 12
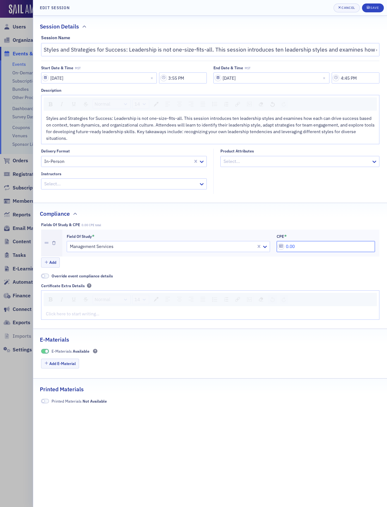
drag, startPoint x: 335, startPoint y: 250, endPoint x: 166, endPoint y: 232, distance: 170.6
click at [168, 233] on div "Field of Study * Management Services CPE * 0.00" at bounding box center [220, 243] width 317 height 27
type input "1.00"
click at [373, 3] on button "Save" at bounding box center [373, 7] width 22 height 9
click at [373, 6] on div "Save" at bounding box center [374, 7] width 9 height 3
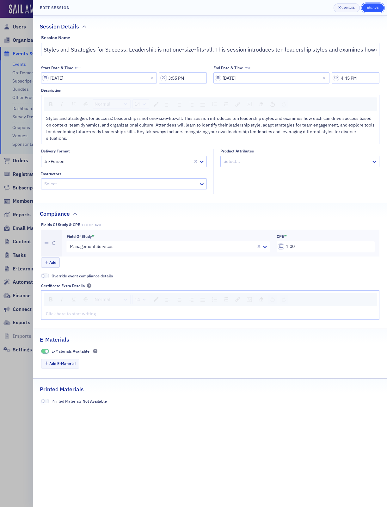
click at [373, 6] on div "Save" at bounding box center [374, 7] width 9 height 3
click at [352, 6] on div "Cancel" at bounding box center [348, 7] width 13 height 3
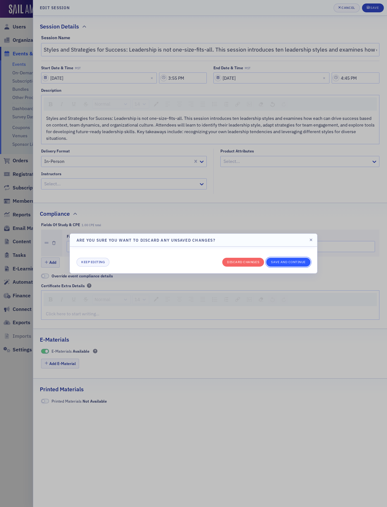
click at [291, 265] on button "Save and continue" at bounding box center [288, 262] width 44 height 9
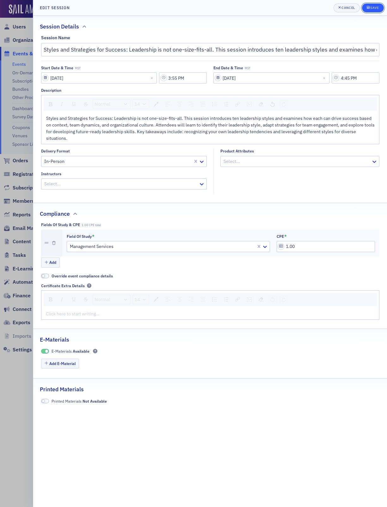
click at [373, 6] on div "Save" at bounding box center [374, 7] width 9 height 3
click at [11, 389] on div at bounding box center [193, 253] width 387 height 507
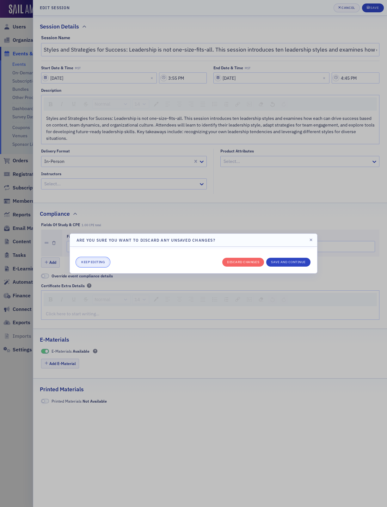
click at [104, 264] on button "Keep editing" at bounding box center [93, 262] width 33 height 9
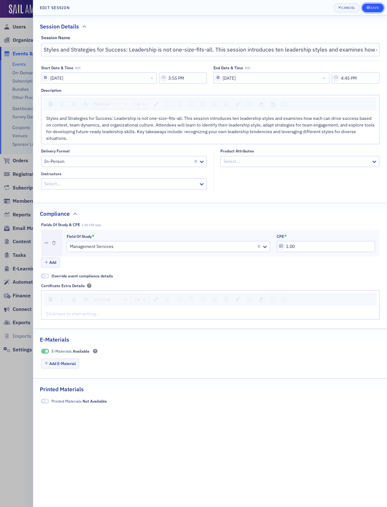
click at [375, 8] on div "Save" at bounding box center [374, 7] width 9 height 3
click at [350, 9] on span "Cancel" at bounding box center [347, 7] width 17 height 5
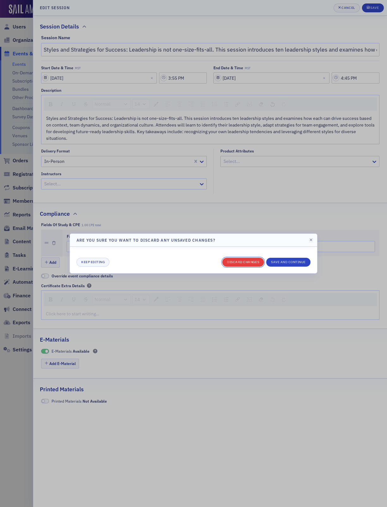
click at [242, 263] on button "Discard changes" at bounding box center [243, 262] width 42 height 9
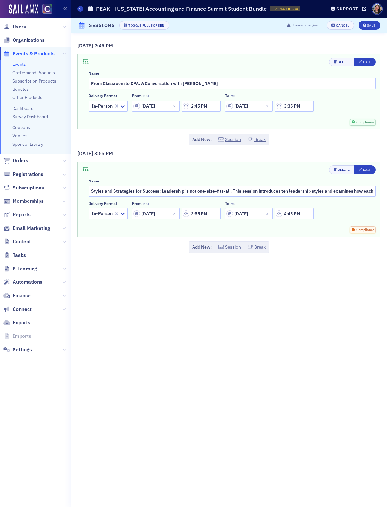
click at [252, 359] on div "11/13/2025 2:45 PM Delete Edit Name From Classroom to CPA: A Conversation with …" at bounding box center [229, 270] width 316 height 474
click at [376, 26] on button "Save" at bounding box center [370, 25] width 22 height 9
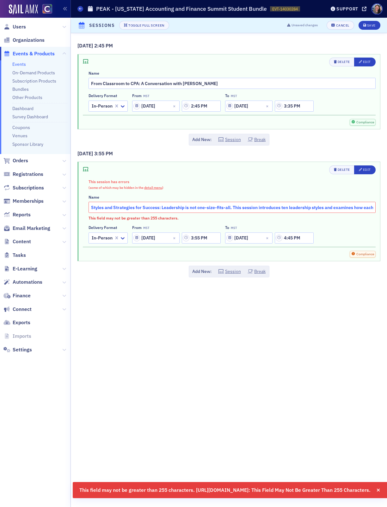
click at [144, 206] on input "Styles and Strategies for Success: Leadership is not one-size-fits-all. This se…" at bounding box center [232, 207] width 287 height 11
click at [145, 208] on input "Styles and Strategies for Success: Leadership is not one-size-fits-all. This se…" at bounding box center [232, 207] width 287 height 11
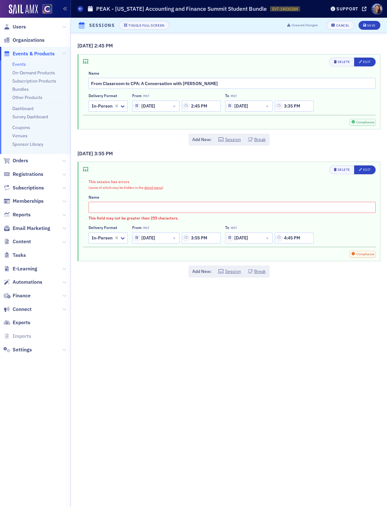
click at [101, 206] on input "text" at bounding box center [232, 207] width 287 height 11
paste input "🪜☀️ Exploring the 10 Types of Leadership: Styles and Strategies for Success"
drag, startPoint x: 103, startPoint y: 209, endPoint x: 97, endPoint y: 209, distance: 6.0
click at [97, 209] on input "🪜☀️ Exploring the 10 Types of Leadership: Styles and Strategies for Success" at bounding box center [232, 207] width 287 height 11
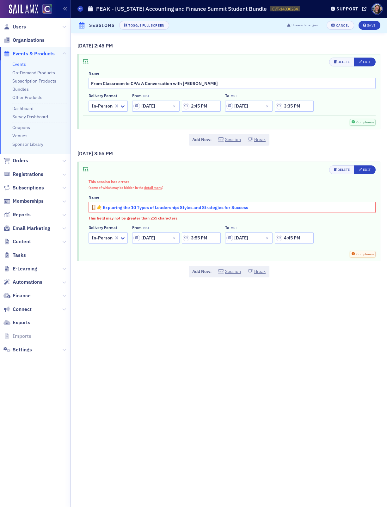
type input "🪜☀️ Exploring the 10 Types of Leadership: Styles and Strategies for Success"
click at [92, 85] on input "From Classroom to CPA: A Conversation with Amy Vetter" at bounding box center [232, 83] width 287 height 11
paste input "☀️"
type input "☀️ From Classroom to CPA: A Conversation with [PERSON_NAME]"
click at [331, 222] on div "This session has errors (some of which may be hidden in the detail menu ) Name …" at bounding box center [232, 211] width 287 height 65
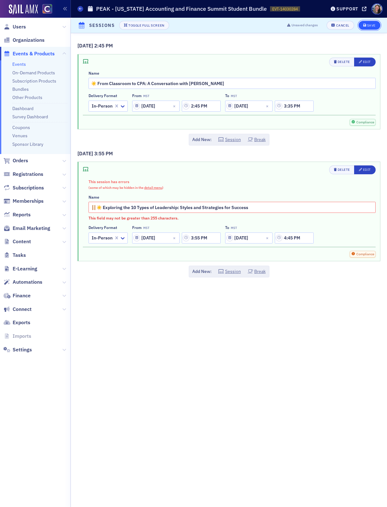
click at [370, 26] on div "Save" at bounding box center [371, 25] width 9 height 3
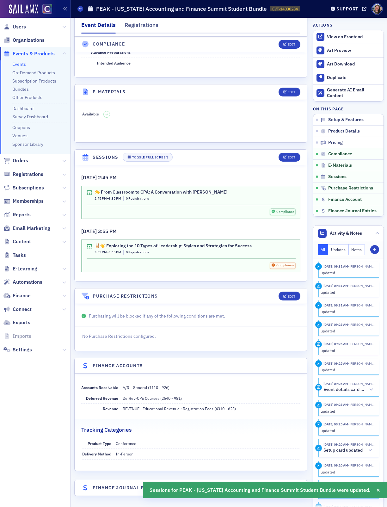
scroll to position [857, 0]
click at [293, 156] on div "Edit" at bounding box center [292, 157] width 8 height 3
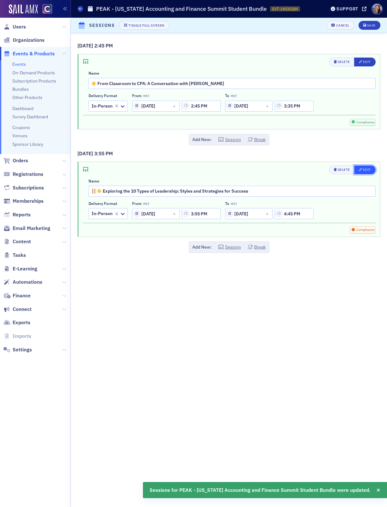
click at [367, 171] on div "Edit" at bounding box center [367, 169] width 8 height 3
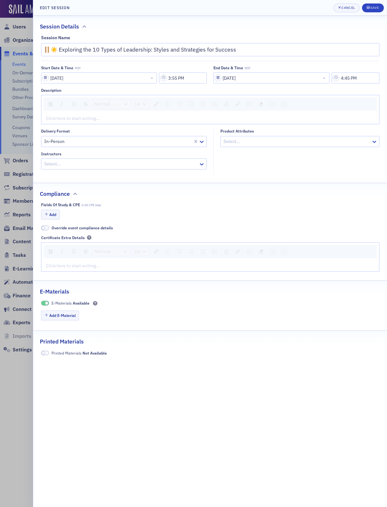
click at [193, 117] on div "rdw-editor" at bounding box center [210, 118] width 329 height 7
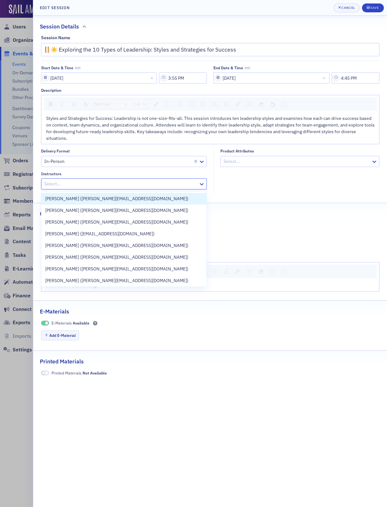
click at [154, 187] on div at bounding box center [121, 184] width 155 height 8
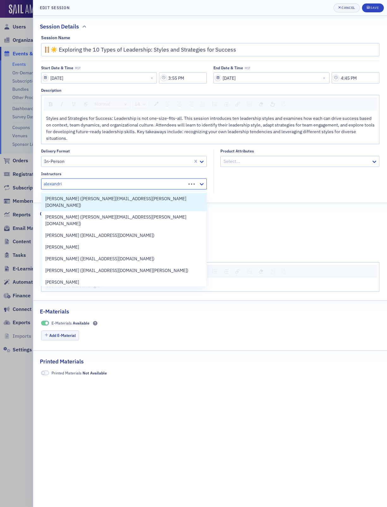
type input "alexandria"
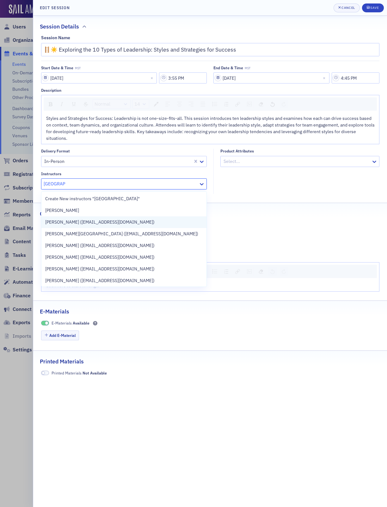
click at [144, 224] on span "Alexandria Romero (alexandriaromerocpa@gmail.com)" at bounding box center [99, 222] width 109 height 7
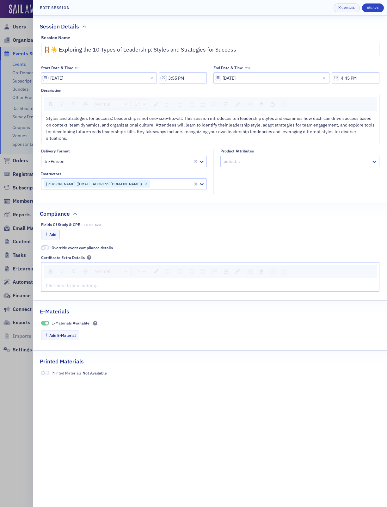
click at [289, 205] on div "Compliance" at bounding box center [210, 210] width 341 height 15
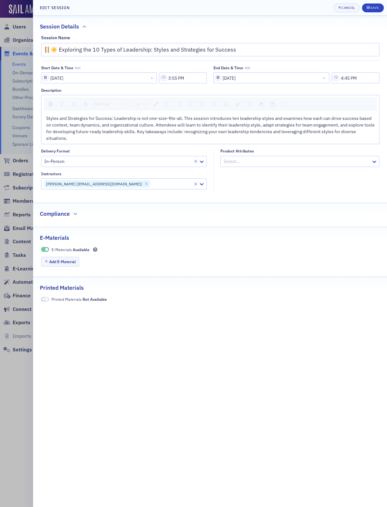
click at [125, 221] on fieldset "Compliance" at bounding box center [210, 213] width 354 height 20
click at [61, 216] on h2 "Compliance" at bounding box center [55, 214] width 30 height 8
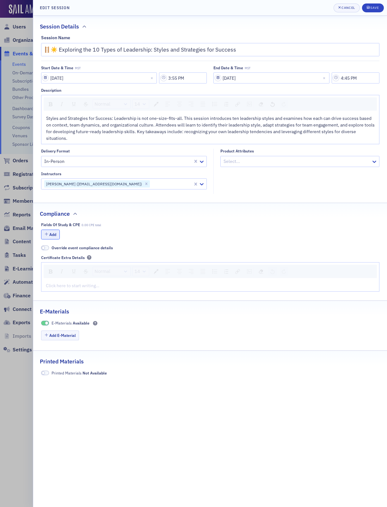
click at [54, 237] on button "Add" at bounding box center [50, 235] width 19 height 10
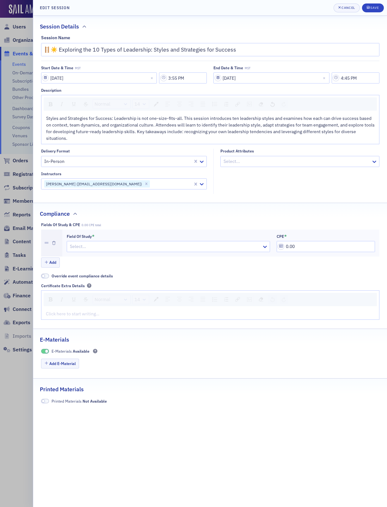
click at [78, 250] on div at bounding box center [165, 247] width 192 height 8
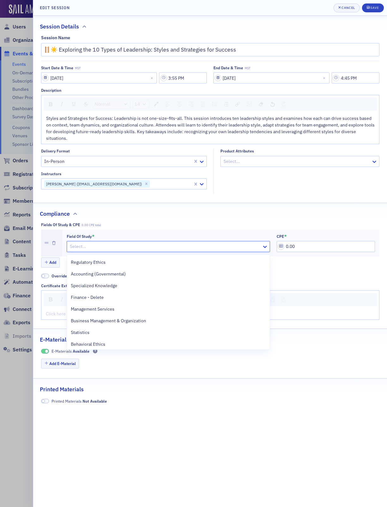
scroll to position [167, 0]
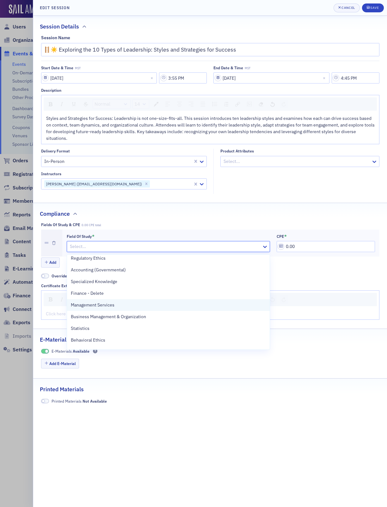
click at [101, 302] on span "Management Services" at bounding box center [93, 305] width 44 height 7
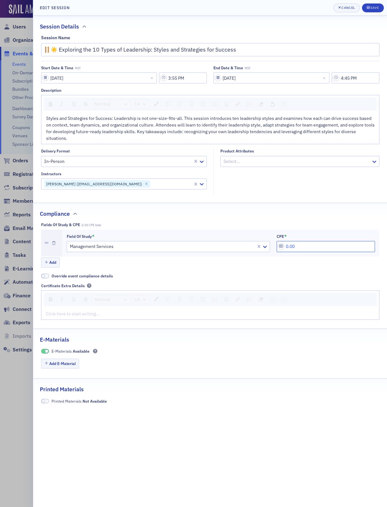
drag, startPoint x: 308, startPoint y: 250, endPoint x: 197, endPoint y: 211, distance: 117.8
click at [199, 212] on fieldset "Compliance Fields of Study & CPE 0.00 CPE total Field of Study * Management Ser…" at bounding box center [210, 263] width 354 height 121
type input "1.00"
click at [187, 275] on div "Override event compliance details" at bounding box center [210, 276] width 339 height 6
click at [375, 9] on div "Save" at bounding box center [374, 7] width 9 height 3
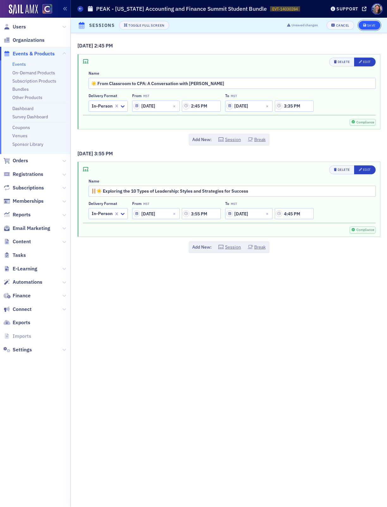
click at [365, 24] on icon "submit" at bounding box center [365, 25] width 3 height 3
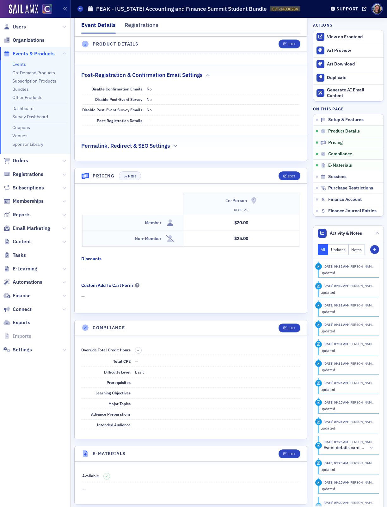
scroll to position [471, 0]
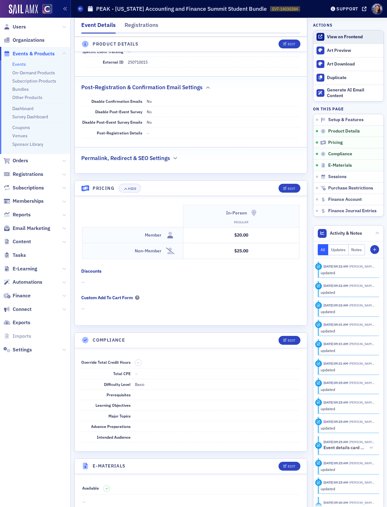
click at [332, 36] on div "View on Frontend" at bounding box center [353, 37] width 53 height 6
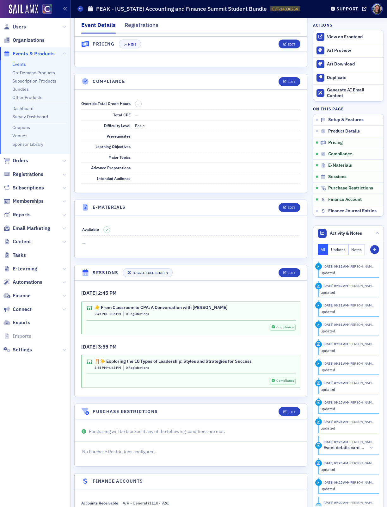
scroll to position [734, 0]
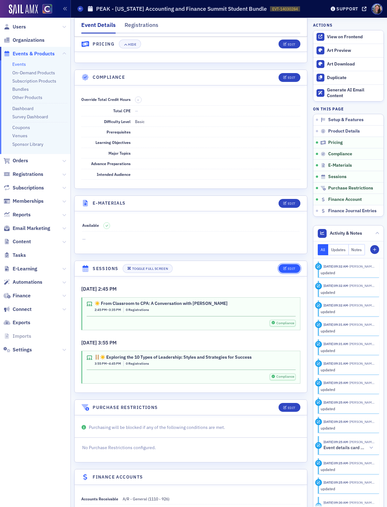
click at [286, 270] on icon "button" at bounding box center [285, 268] width 4 height 3
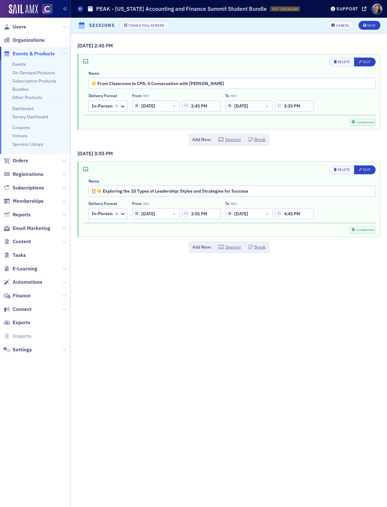
scroll to position [717, 0]
click at [341, 24] on div "Cancel" at bounding box center [342, 25] width 13 height 3
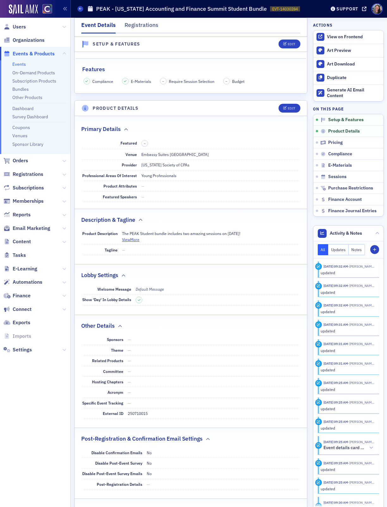
scroll to position [0, 0]
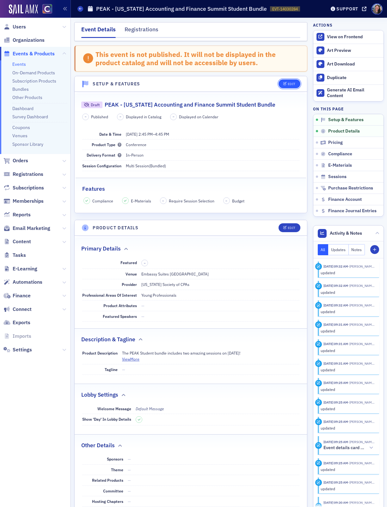
click at [285, 84] on icon "button" at bounding box center [285, 83] width 4 height 3
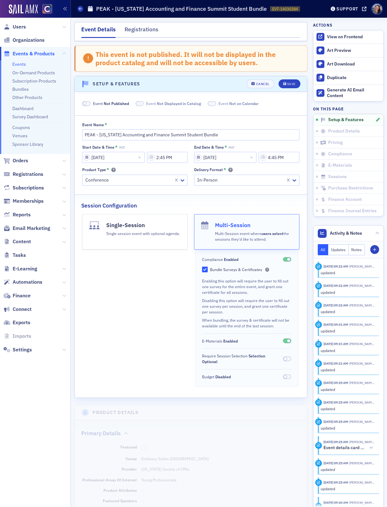
scroll to position [40, 0]
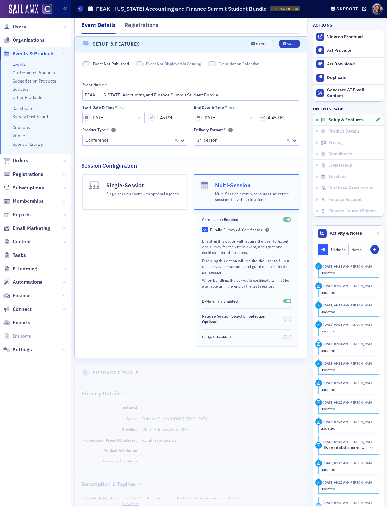
click at [285, 320] on span at bounding box center [285, 318] width 3 height 3
click at [289, 45] on div "Save" at bounding box center [291, 44] width 9 height 3
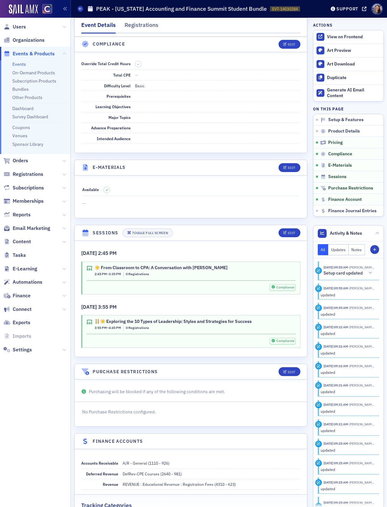
scroll to position [784, 0]
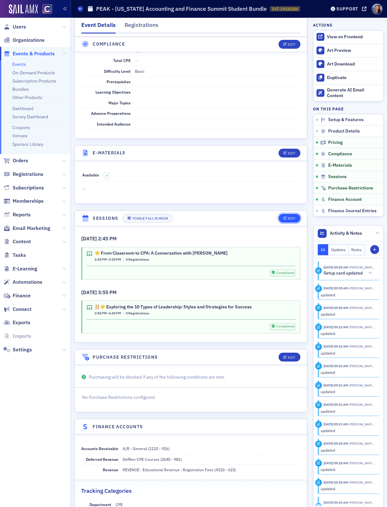
click at [283, 220] on icon "button" at bounding box center [285, 218] width 4 height 3
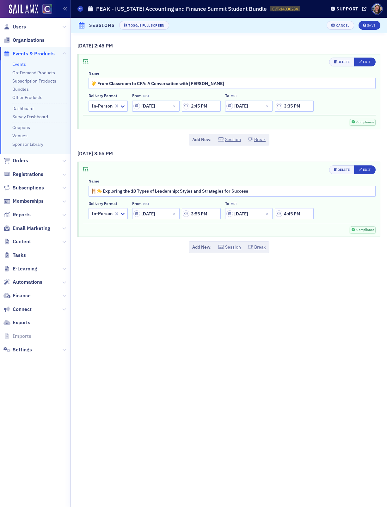
scroll to position [727, 0]
click at [339, 24] on div "Cancel" at bounding box center [342, 25] width 13 height 3
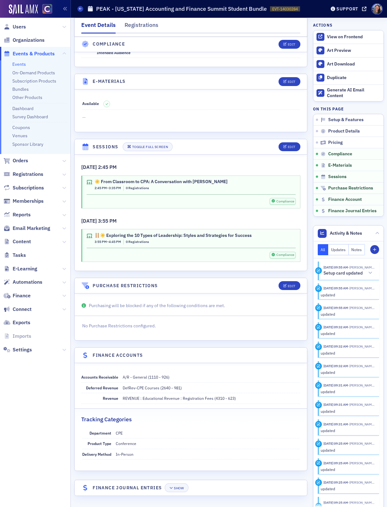
scroll to position [866, 0]
click at [286, 287] on icon "button" at bounding box center [285, 285] width 4 height 3
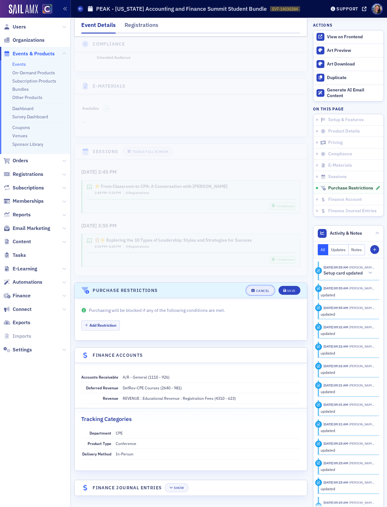
click at [262, 290] on div "Cancel" at bounding box center [262, 290] width 13 height 3
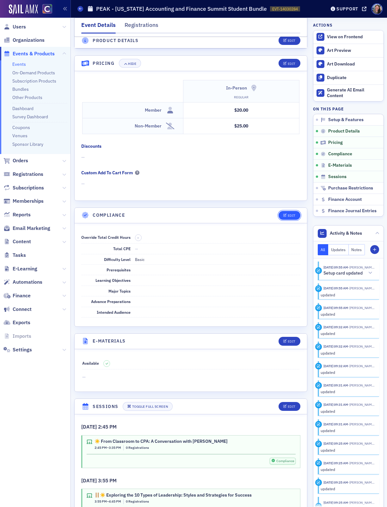
click at [285, 220] on button "Edit" at bounding box center [290, 215] width 22 height 9
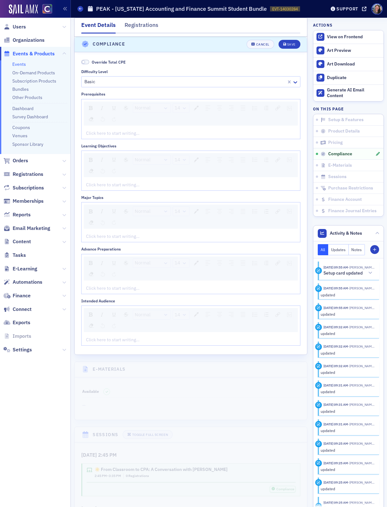
scroll to position [774, 0]
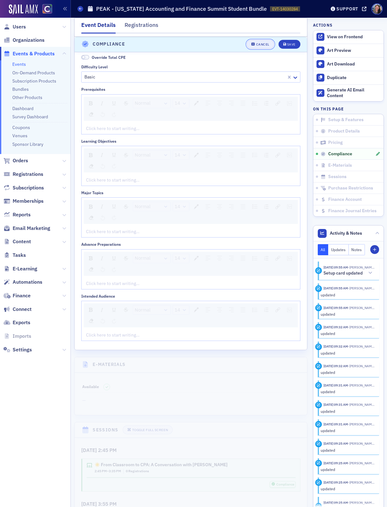
click at [259, 43] on div "Cancel" at bounding box center [262, 44] width 13 height 3
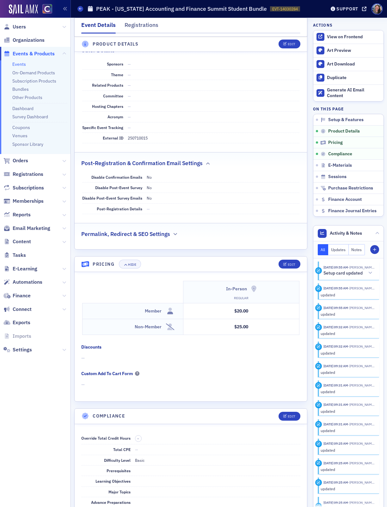
scroll to position [389, 0]
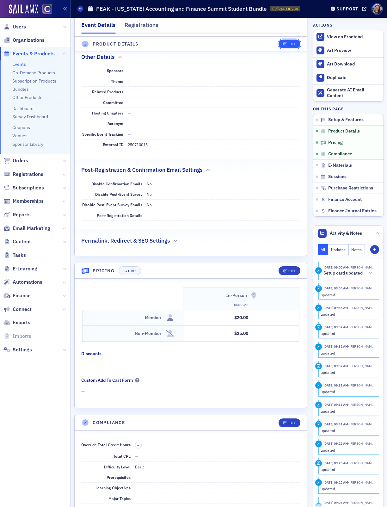
click at [291, 43] on div "Edit" at bounding box center [292, 44] width 8 height 3
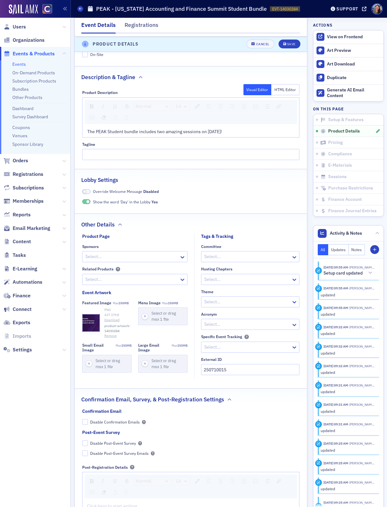
scroll to position [327, 0]
click at [113, 204] on span "Show the word 'Day' in the Lobby Yes" at bounding box center [125, 201] width 65 height 6
click at [290, 43] on div "Save" at bounding box center [291, 44] width 9 height 3
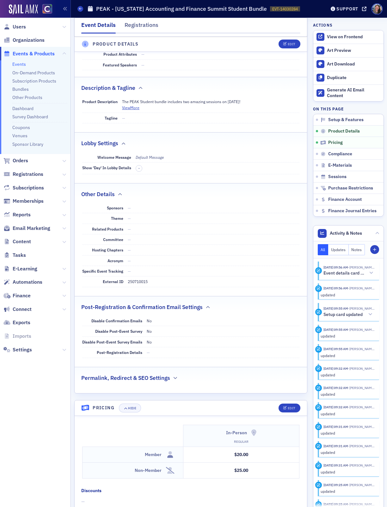
scroll to position [252, 0]
click at [325, 37] on link "View on Frontend" at bounding box center [349, 36] width 70 height 13
click at [289, 43] on div "Edit" at bounding box center [292, 44] width 8 height 3
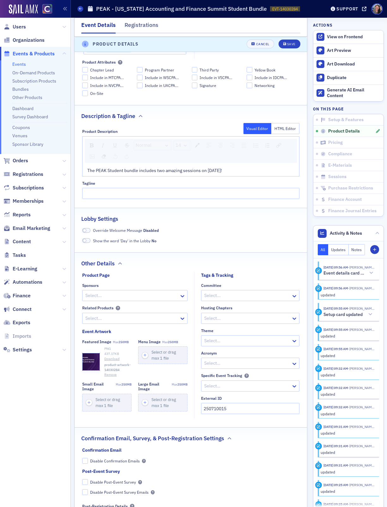
scroll to position [294, 0]
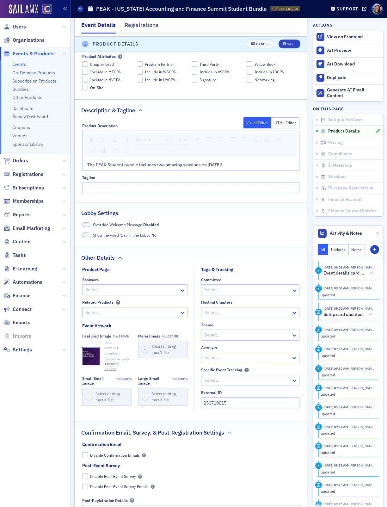
click at [111, 371] on button "Remove" at bounding box center [110, 369] width 12 height 5
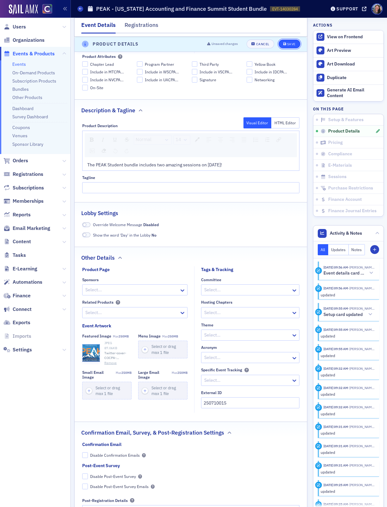
click at [290, 44] on div "Save" at bounding box center [291, 44] width 9 height 3
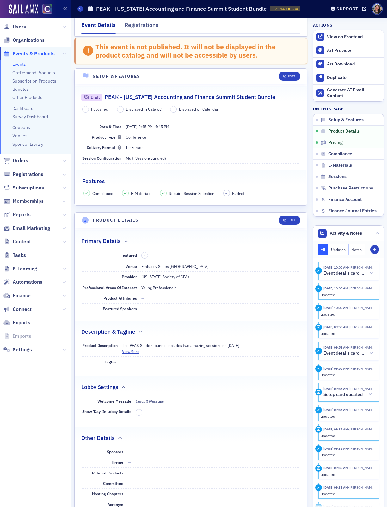
scroll to position [0, 0]
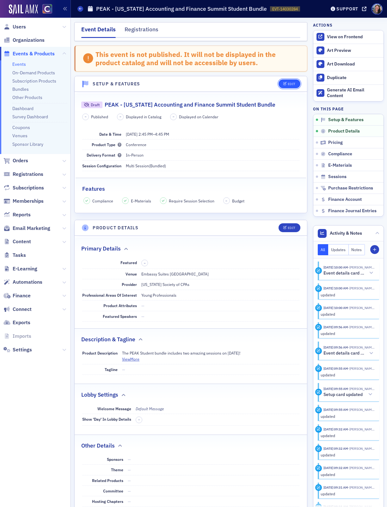
click at [297, 87] on button "Edit" at bounding box center [290, 83] width 22 height 9
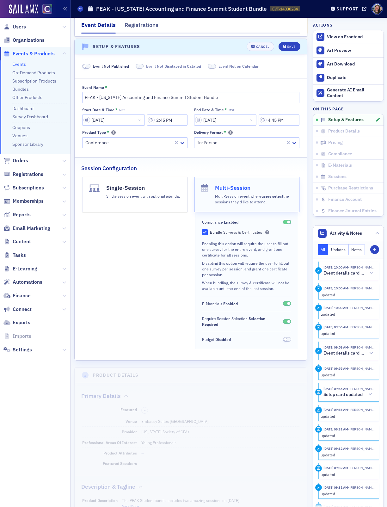
scroll to position [40, 0]
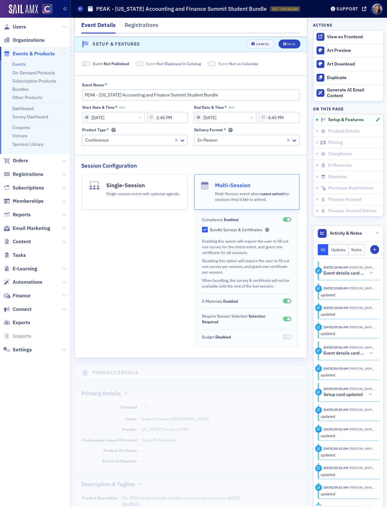
click at [134, 200] on button "Single-Session Single session event with optional agenda." at bounding box center [134, 191] width 105 height 35
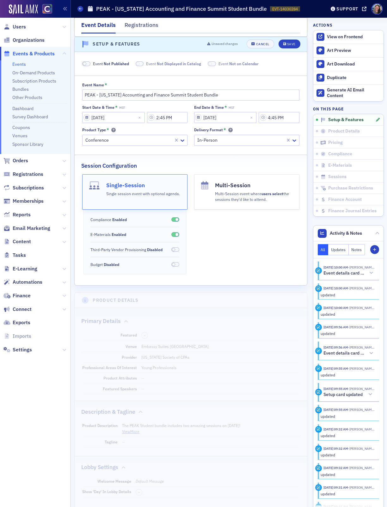
click at [177, 221] on span at bounding box center [176, 219] width 3 height 3
click at [177, 222] on span at bounding box center [175, 219] width 8 height 5
click at [290, 47] on button "Save" at bounding box center [290, 44] width 22 height 9
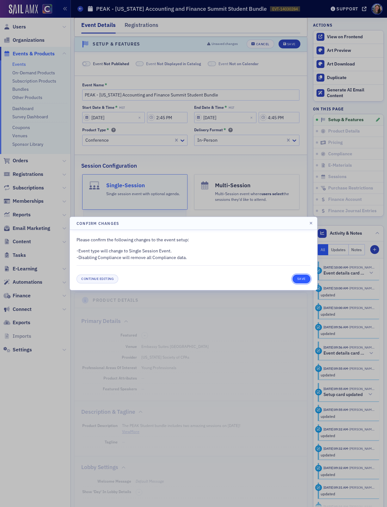
click at [303, 280] on button "Save" at bounding box center [302, 279] width 18 height 9
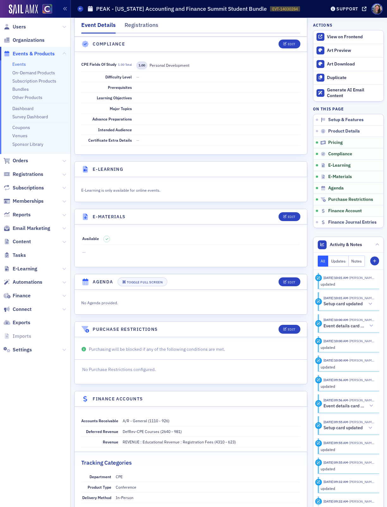
scroll to position [783, 0]
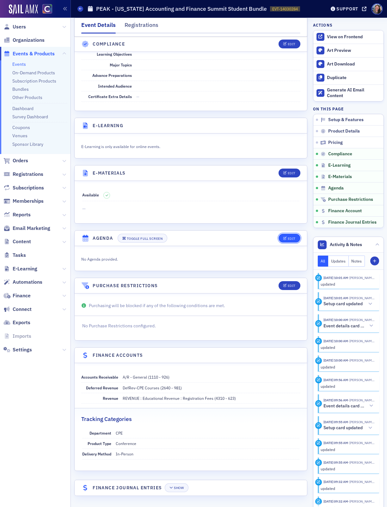
click at [286, 237] on icon "button" at bounding box center [285, 238] width 4 height 3
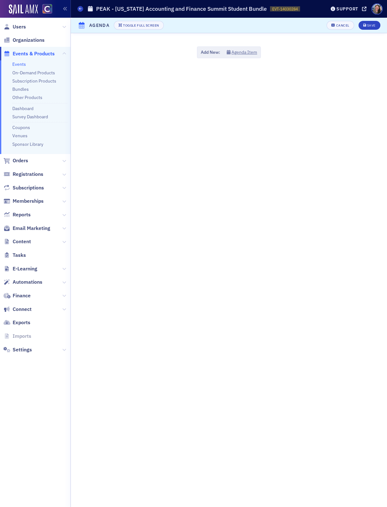
scroll to position [736, 0]
click at [250, 56] on div "Add New: Agenda Item" at bounding box center [229, 53] width 64 height 12
click at [246, 53] on button "Agenda Item" at bounding box center [242, 52] width 31 height 7
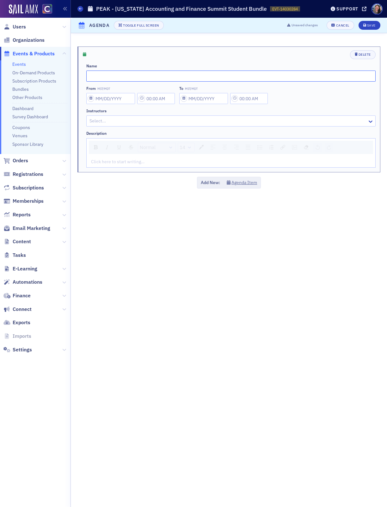
click at [175, 76] on input "text" at bounding box center [230, 76] width 289 height 11
paste input "☀️ From Classroom to CPA: A Conversation with [PERSON_NAME]"
type input "☀️ From Classroom to CPA: A Conversation with [PERSON_NAME]"
click at [121, 97] on input "From MST/MDT" at bounding box center [110, 98] width 49 height 11
select select "8"
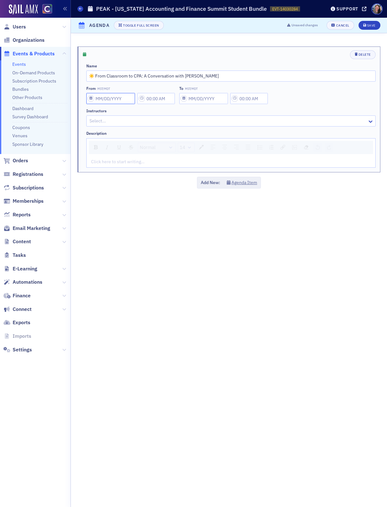
select select "2025"
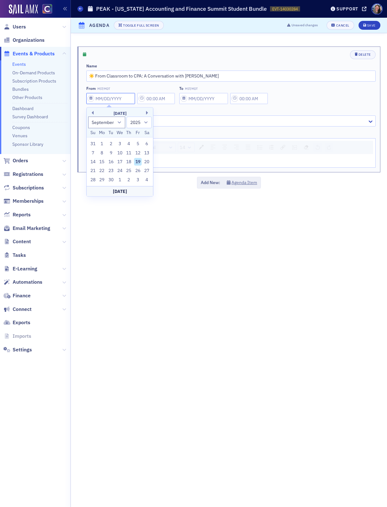
type input "1"
type input "12:00 AM"
select select "0"
type input "11"
select select "10"
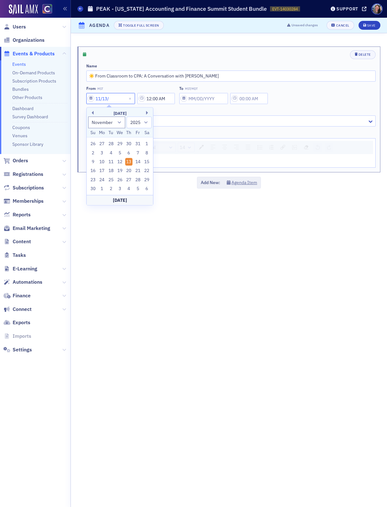
type input "11/13/2"
select select "2002"
type input "11/13/20"
select select "2020"
type input "[DATE]"
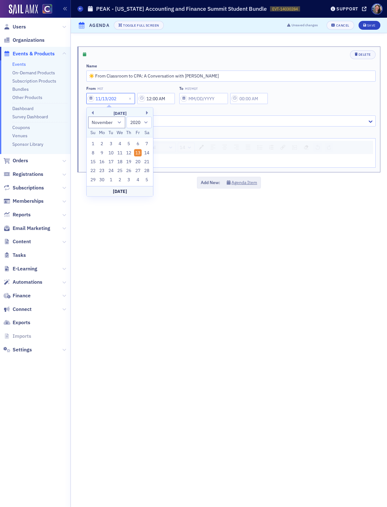
select select "2025"
type input "[DATE]"
type input "2:45 PM"
select select "8"
select select "2025"
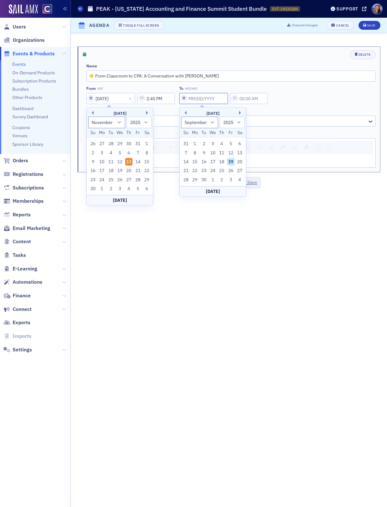
type input "1"
type input "12:00 AM"
select select "0"
type input "11"
select select "10"
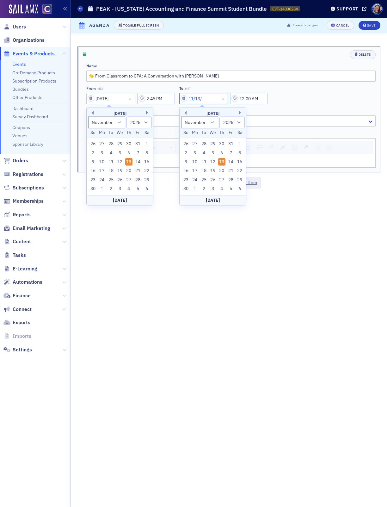
type input "11/13/2"
select select "2002"
type input "11/13/20"
select select "2020"
type input "[DATE]"
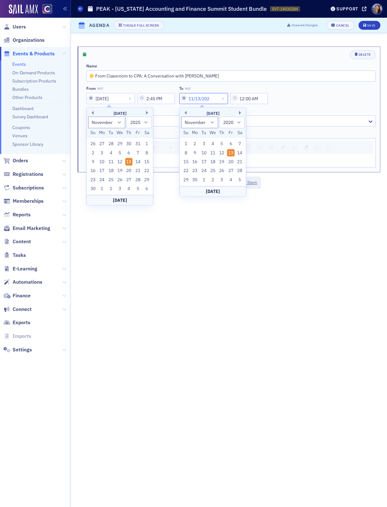
select select "2025"
type input "[DATE]"
type input "3:35 PM"
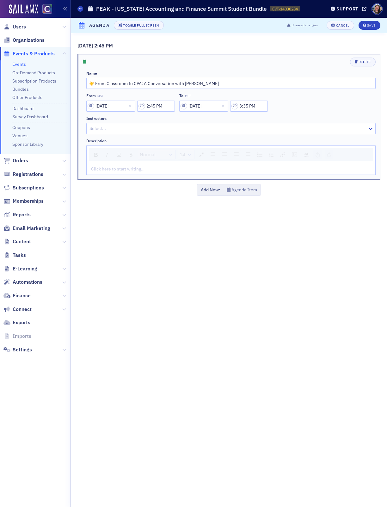
click at [232, 290] on div "11/13/2025 2:45 PM Delete Name ☀️ From Classroom to CPA: A Conversation with Am…" at bounding box center [229, 270] width 316 height 474
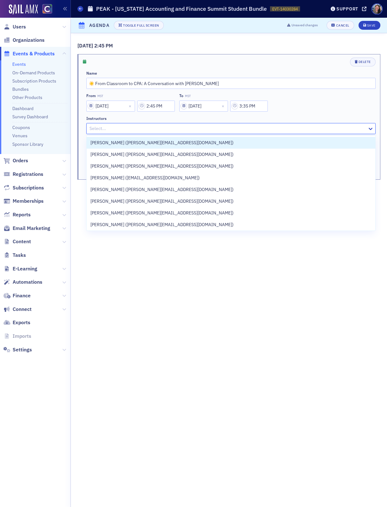
click at [119, 129] on div at bounding box center [228, 129] width 278 height 8
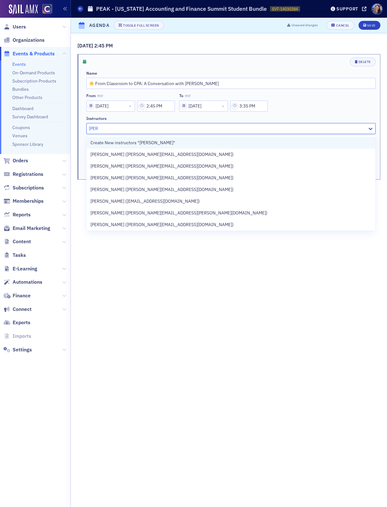
type input "amy v"
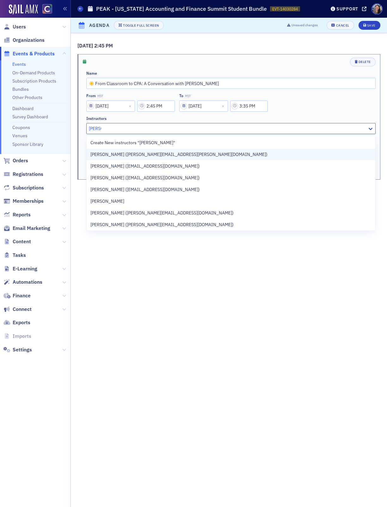
click at [126, 156] on span "Amy Vetter (amy.vetter@xero.com)" at bounding box center [178, 154] width 177 height 7
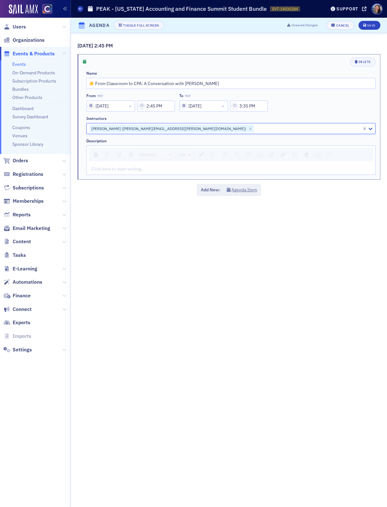
click at [165, 172] on div "rdw-editor" at bounding box center [231, 169] width 280 height 7
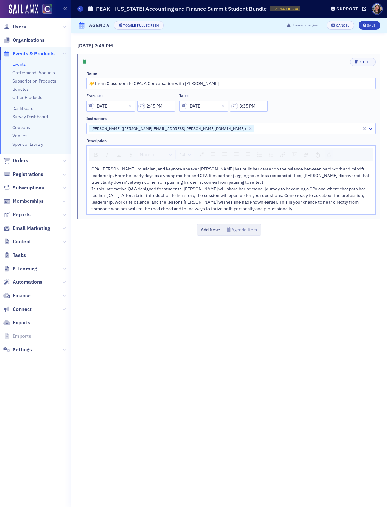
click at [239, 231] on button "Agenda Item" at bounding box center [242, 230] width 31 height 7
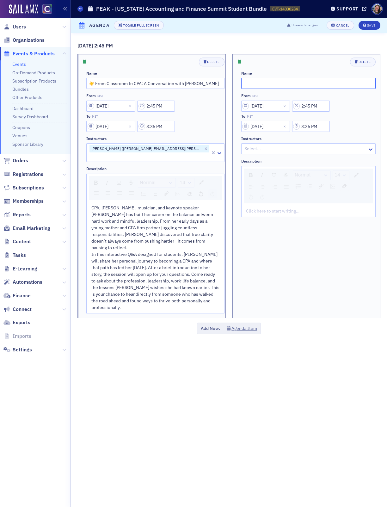
click at [303, 82] on input "text" at bounding box center [308, 83] width 135 height 11
paste input "🪜☀️ Exploring the 10 Types of Leadership: Styles and Strategies for Success"
type input "🪜☀️ Exploring the 10 Types of Leadership: Styles and Strategies for Success"
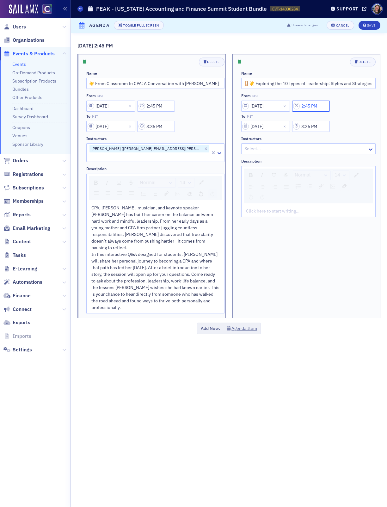
drag, startPoint x: 323, startPoint y: 107, endPoint x: 261, endPoint y: 104, distance: 62.1
click at [264, 104] on div "11/13/2025 2:45 PM" at bounding box center [285, 106] width 89 height 11
type input "3:55 PM"
select select "10"
select select "2025"
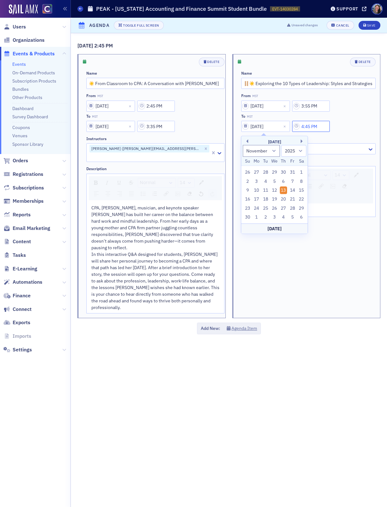
type input "4:45 PM"
click at [315, 148] on div at bounding box center [305, 149] width 123 height 8
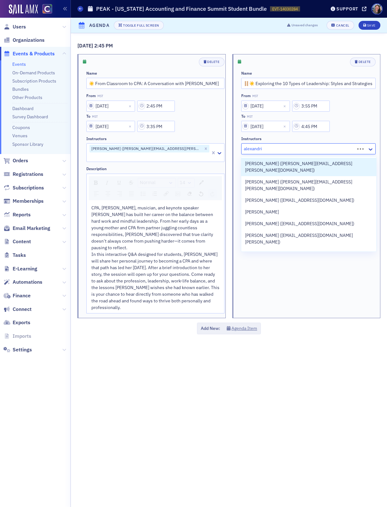
type input "alexandria"
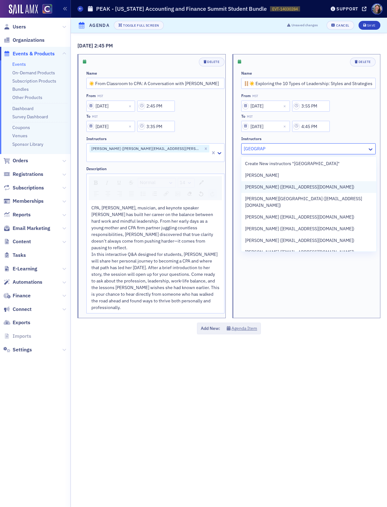
click at [315, 184] on span "Alexandria Romero (alexandriaromerocpa@gmail.com)" at bounding box center [299, 187] width 109 height 7
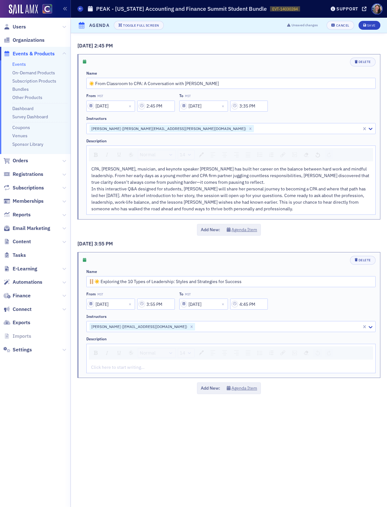
click at [99, 373] on div "Click here to start writing…" at bounding box center [231, 367] width 289 height 11
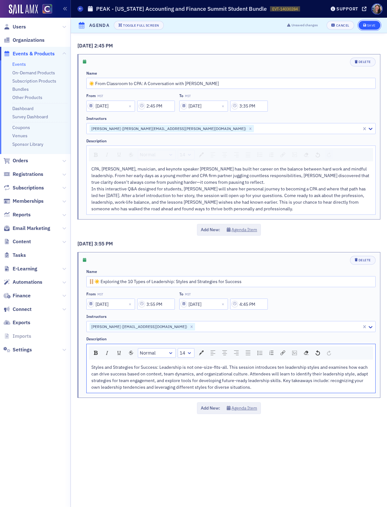
click at [367, 25] on div "Save" at bounding box center [371, 25] width 9 height 3
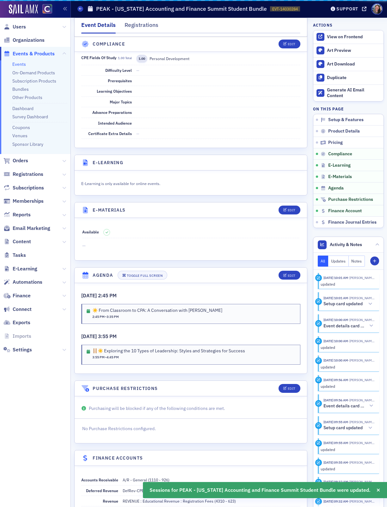
scroll to position [850, 0]
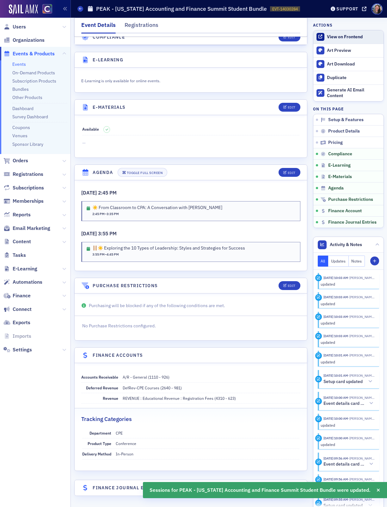
click at [337, 34] on div "View on Frontend" at bounding box center [353, 37] width 53 height 6
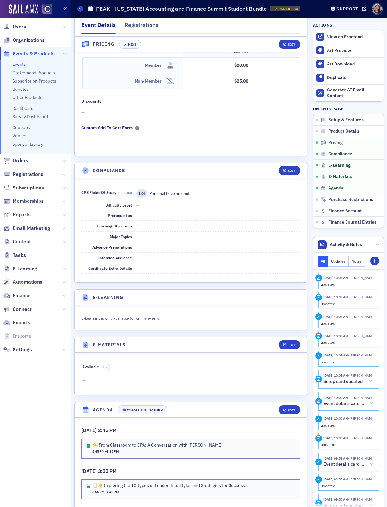
scroll to position [603, 0]
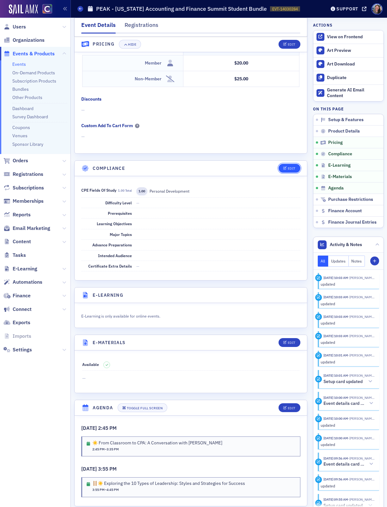
click at [293, 170] on div "Edit" at bounding box center [292, 168] width 8 height 3
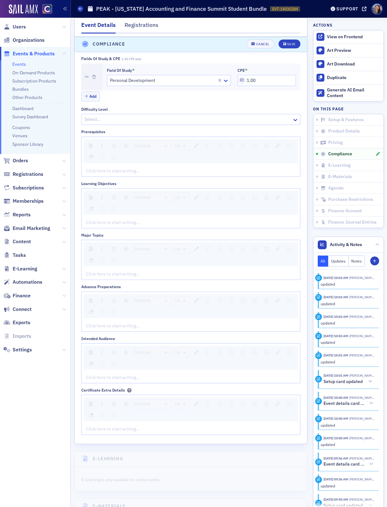
scroll to position [734, 0]
click at [93, 99] on button "Add" at bounding box center [90, 95] width 19 height 10
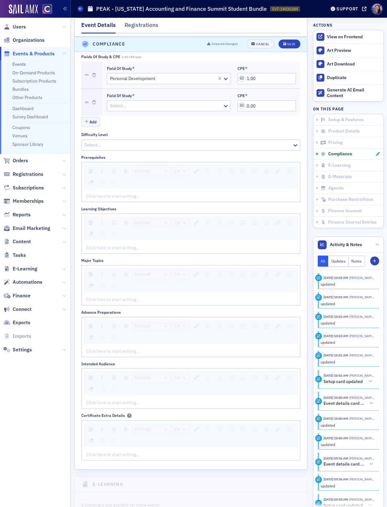
click at [125, 110] on div at bounding box center [165, 106] width 113 height 8
type input "mana"
type input "1.00"
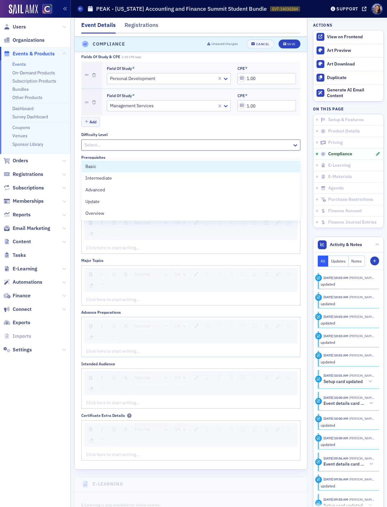
click at [240, 149] on div at bounding box center [188, 145] width 208 height 8
type input "b"
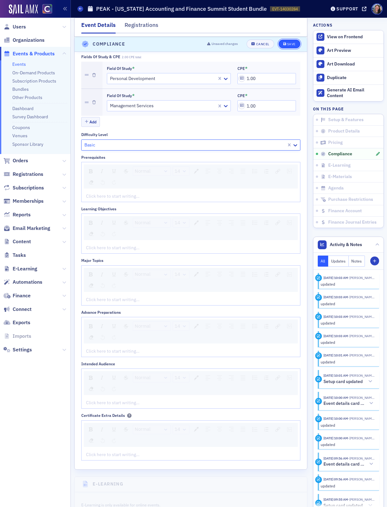
click at [294, 45] on div "Save" at bounding box center [291, 44] width 9 height 3
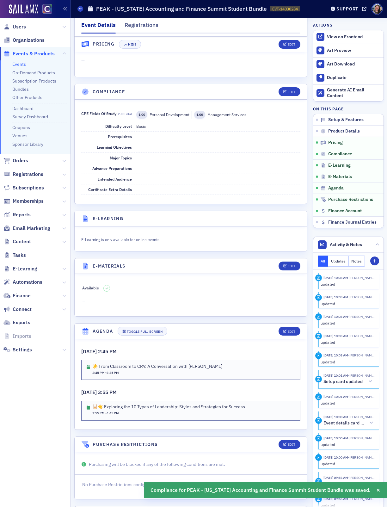
scroll to position [678, 0]
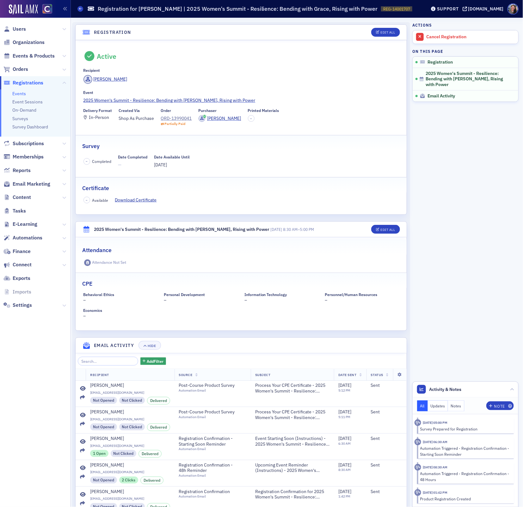
click at [29, 59] on span "Events & Products" at bounding box center [35, 56] width 71 height 14
click at [45, 57] on span "Events & Products" at bounding box center [34, 56] width 42 height 7
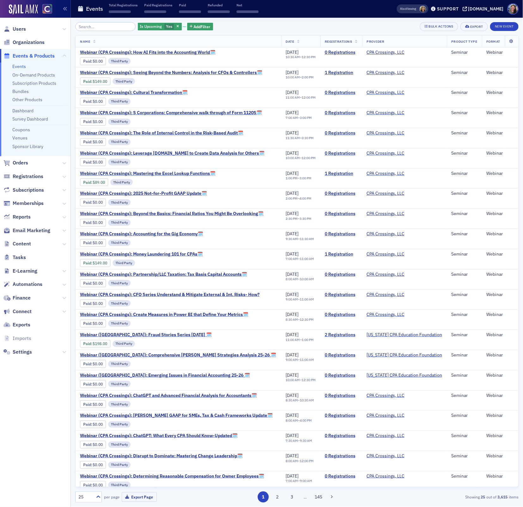
click at [105, 27] on input "search" at bounding box center [105, 26] width 60 height 9
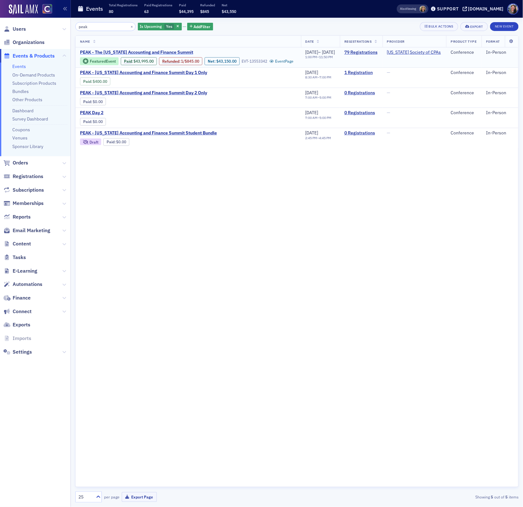
type input "peak"
click at [120, 51] on span "PEAK - The [US_STATE] Accounting and Finance Summit" at bounding box center [136, 53] width 113 height 6
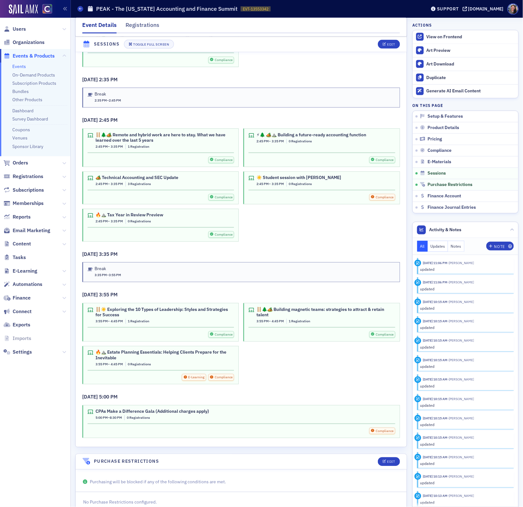
scroll to position [2544, 0]
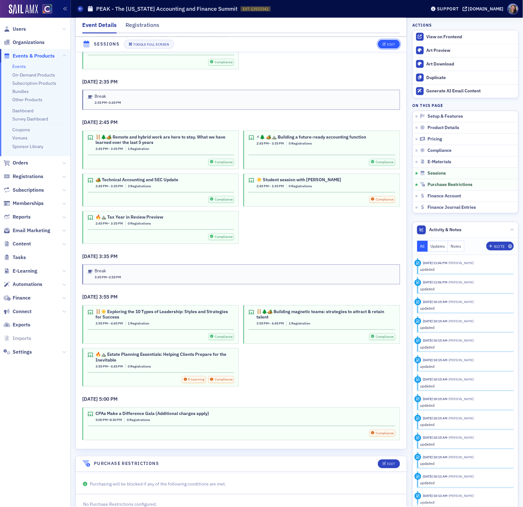
click at [394, 43] on div "Edit" at bounding box center [391, 44] width 8 height 3
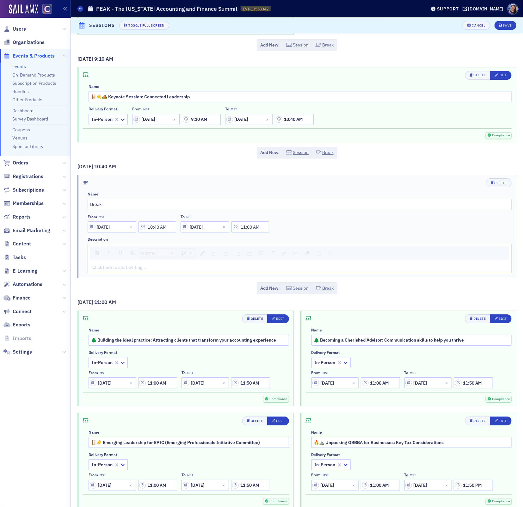
scroll to position [2854, 0]
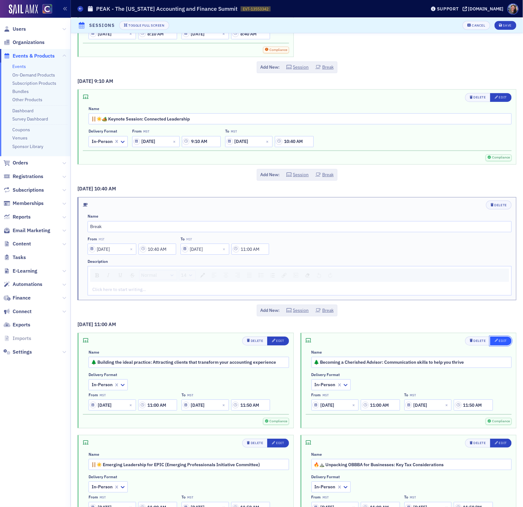
click at [500, 343] on div "Edit" at bounding box center [503, 340] width 8 height 3
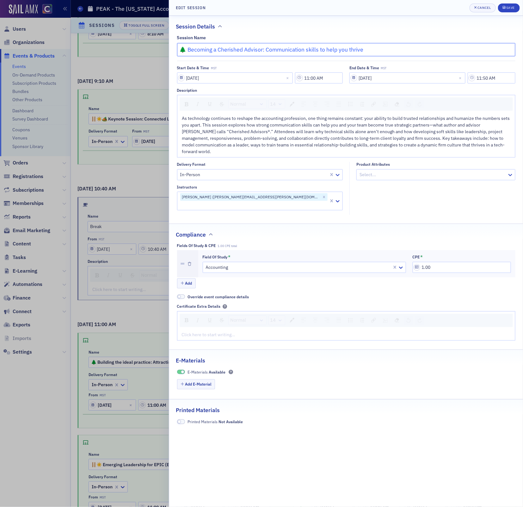
drag, startPoint x: 188, startPoint y: 50, endPoint x: 396, endPoint y: 67, distance: 208.5
click at [396, 67] on div "Session Name 🌲 Becoming a Cherished Advisor: Communication skills to help you t…" at bounding box center [346, 125] width 354 height 180
paste input "®: The Leadership & Communication Skills Needed to Help Your Clients and Compan…"
type input "🌲 Becoming a Cherished Advisor®: The Leadership & Communication Skills Needed t…"
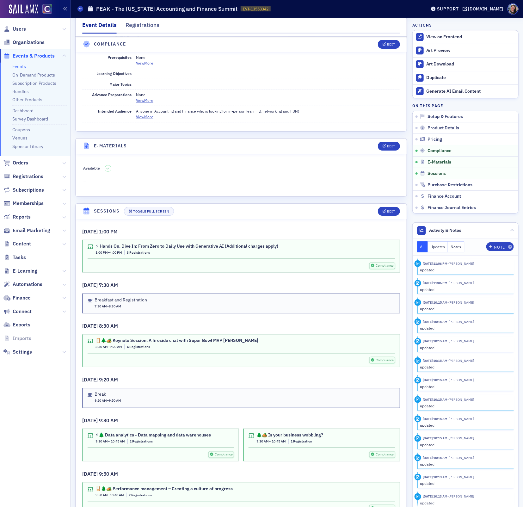
scroll to position [853, 0]
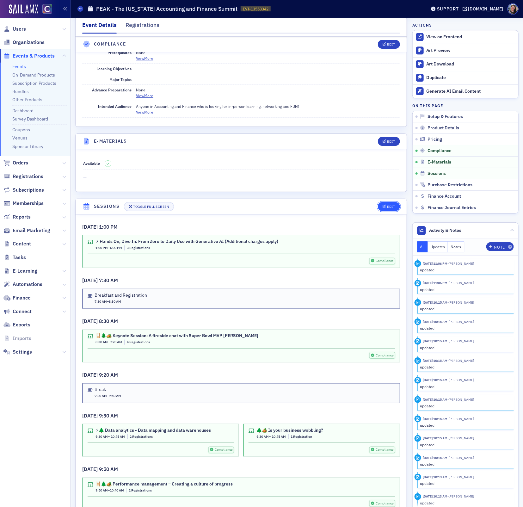
click at [384, 211] on button "Edit" at bounding box center [389, 206] width 22 height 9
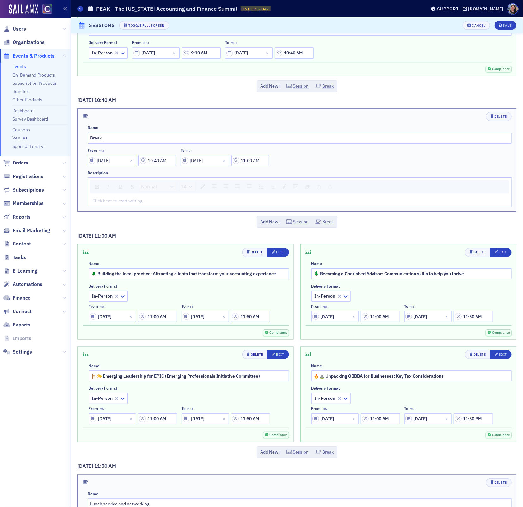
scroll to position [2940, 0]
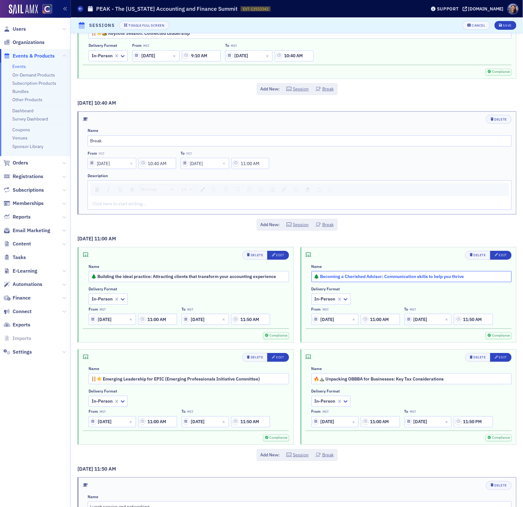
click at [379, 282] on input "🌲 Becoming a Cherished Advisor: Communication skills to help you thrive" at bounding box center [412, 276] width 201 height 11
paste input "Becoming a Cherished Advisor®: The Leadership & Communication Skills Needed to …"
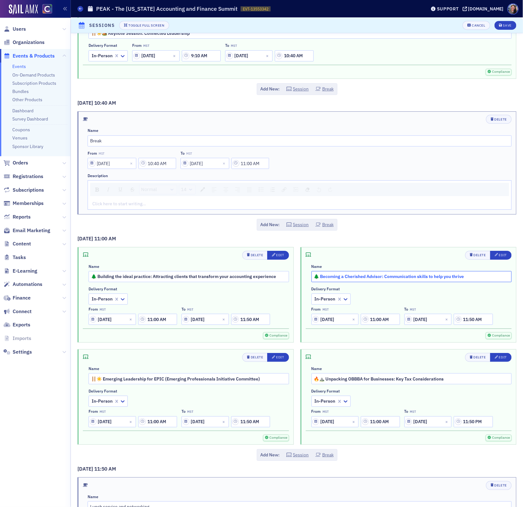
paste input "®: The Leadership & Communication Skills Needed to Help Your Clients and Compan…"
type input "🌲 Becoming a Cherished Advisor®: The Leadership & Communication Skills Needed t…"
click at [496, 260] on button "Edit" at bounding box center [501, 255] width 22 height 9
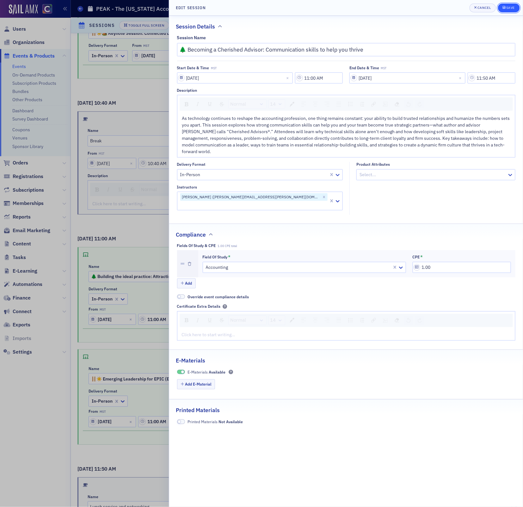
type input "🌲 Becoming a Cherished Advisor®: The Leadership & Communication Skills Needed t…"
click at [507, 9] on div "Save" at bounding box center [511, 7] width 9 height 3
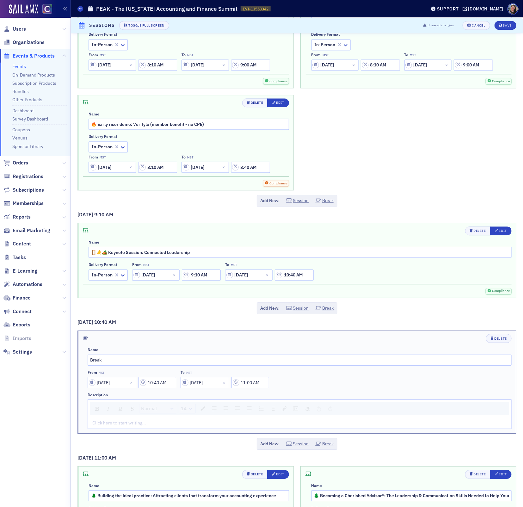
scroll to position [2716, 0]
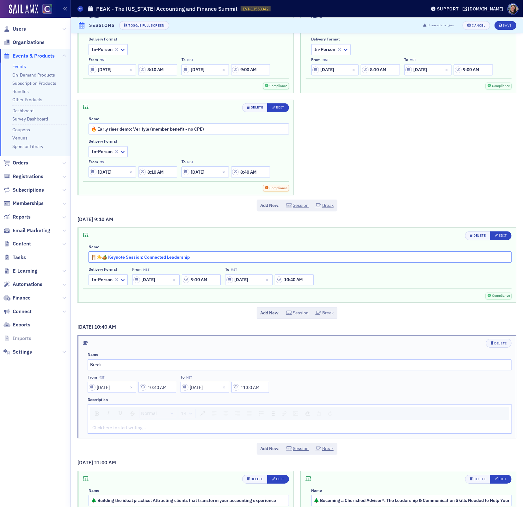
click at [207, 263] on input "🪜☀️🏕️ Keynote Session: Connected Leadership" at bounding box center [300, 257] width 423 height 11
paste input "Disconnect to Connect: Becoming a Connected Leader"
click at [121, 263] on input "🪜☀️🏕️ Keynote Session: Connected Leadership" at bounding box center [300, 257] width 423 height 11
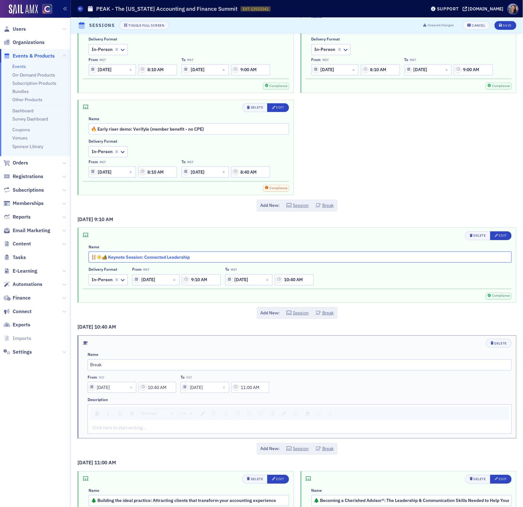
drag, startPoint x: 109, startPoint y: 283, endPoint x: 120, endPoint y: 282, distance: 11.4
click at [120, 263] on input "🪜☀️🏕️ Keynote Session: Connected Leadership" at bounding box center [300, 257] width 423 height 11
drag, startPoint x: 110, startPoint y: 282, endPoint x: 233, endPoint y: 294, distance: 123.7
click at [233, 285] on div "Name 🪜☀️🏕️ Keynote Session: Connected Leadership Delivery format In-Person From…" at bounding box center [300, 265] width 423 height 41
paste input "Disconnect to Connect: Becoming a Connected Leader"
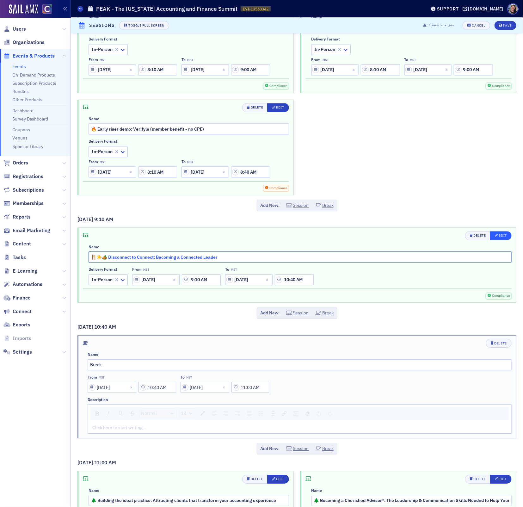
type input "🪜☀️🏕️ Disconnect to Connect: Becoming a Connected Leader"
click at [506, 237] on div "Edit" at bounding box center [503, 235] width 8 height 3
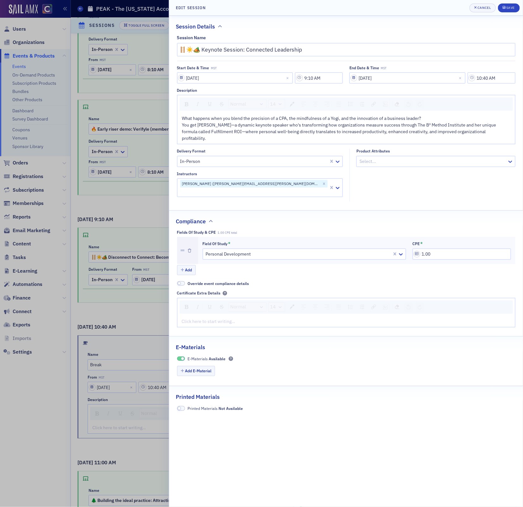
click at [296, 133] on span "You get Amy Vetter—a dynamic keynote speaker who's transforming how organizatio…" at bounding box center [339, 131] width 315 height 19
type input "🪜☀️🏕️ Disconnect to Connect: Becoming a Connected Leader"
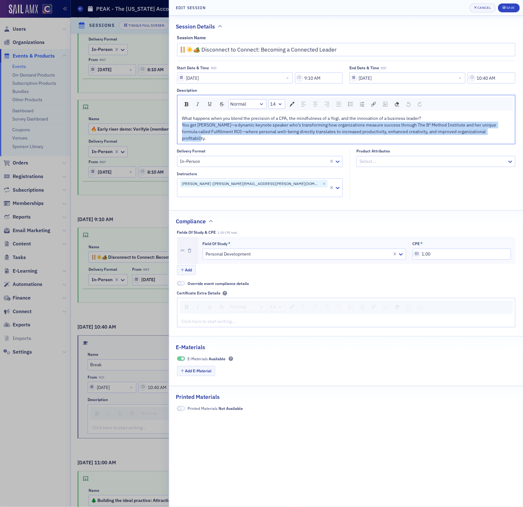
click at [296, 133] on span "You get Amy Vetter—a dynamic keynote speaker who's transforming how organizatio…" at bounding box center [339, 131] width 315 height 19
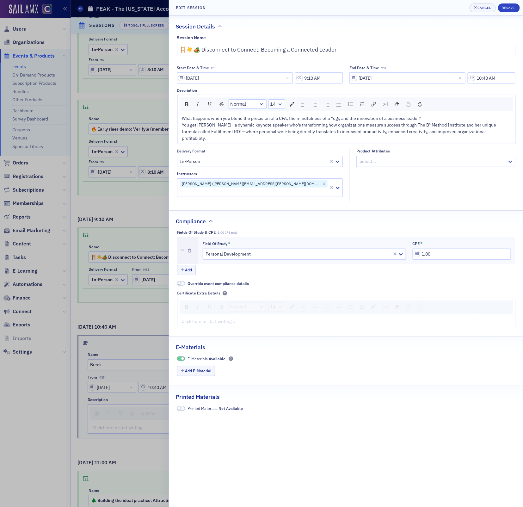
click at [478, 129] on span "You get Amy Vetter—a dynamic keynote speaker who's transforming how organizatio…" at bounding box center [339, 131] width 315 height 19
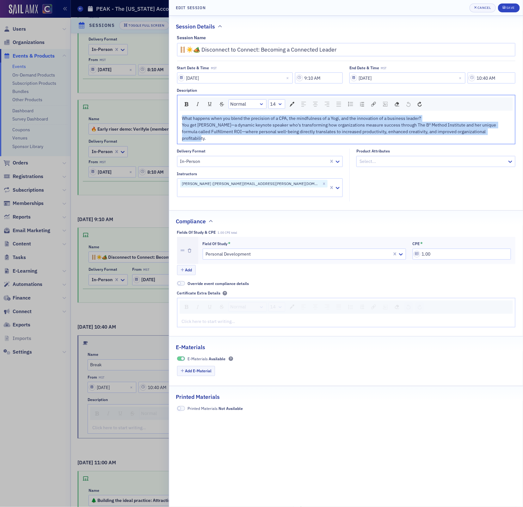
drag, startPoint x: 505, startPoint y: 132, endPoint x: 127, endPoint y: 112, distance: 377.6
click at [127, 112] on div "Edit Session Cancel Save Session Details Session Name 🪜☀️🏕️ Disconnect to Conne…" at bounding box center [261, 253] width 523 height 507
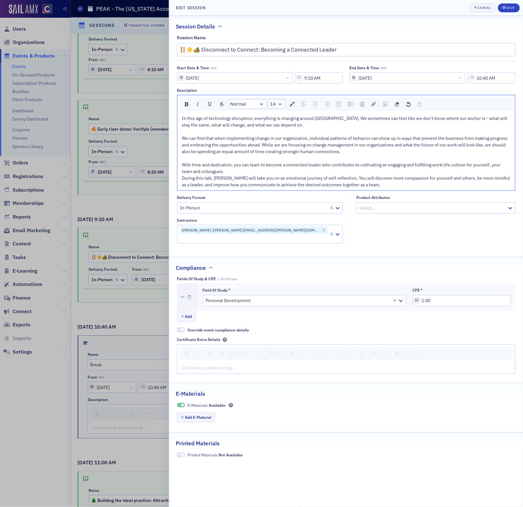
click at [327, 132] on div "In this age of technology disruption, everything is changing around us. We some…" at bounding box center [346, 145] width 329 height 60
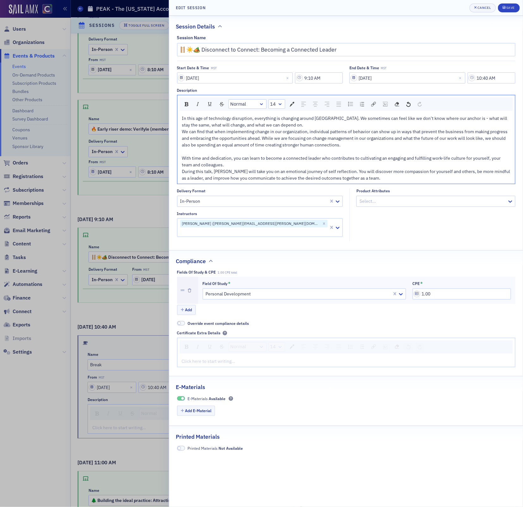
click at [295, 152] on div "In this age of technology disruption, everything is changing around us. We some…" at bounding box center [346, 141] width 329 height 53
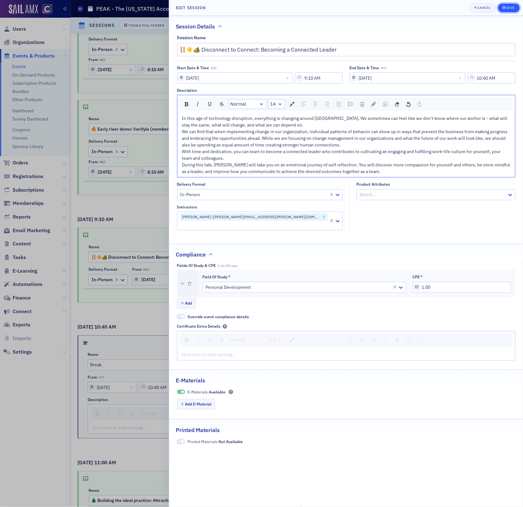
click at [509, 10] on button "Save" at bounding box center [509, 7] width 22 height 9
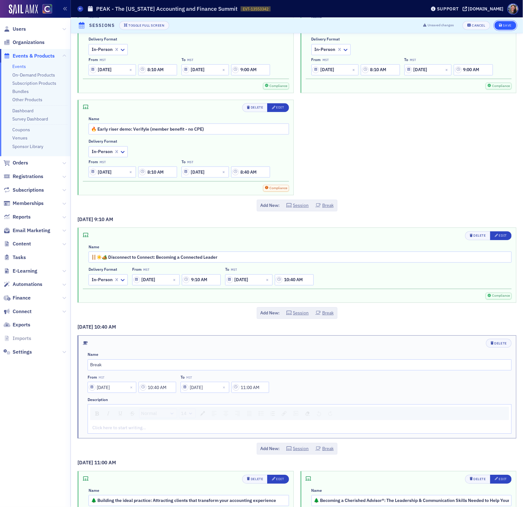
click at [505, 26] on div "Save" at bounding box center [507, 25] width 9 height 3
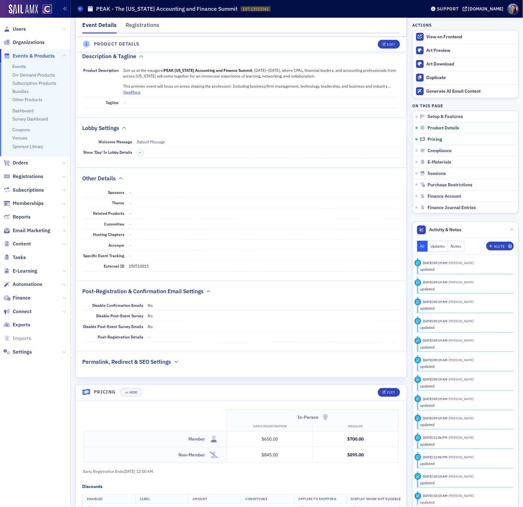
scroll to position [209, 0]
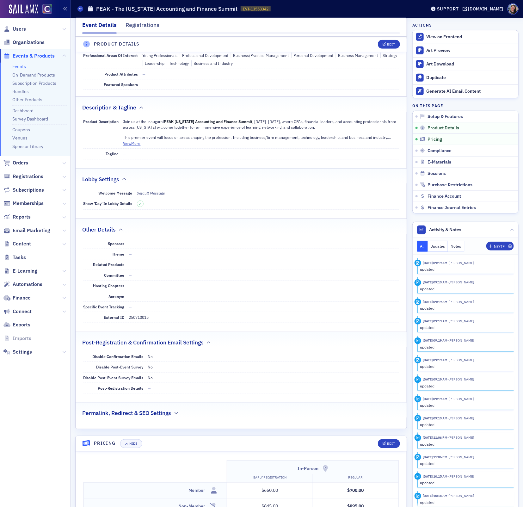
click at [140, 322] on dd "250710015" at bounding box center [264, 317] width 270 height 10
copy dd "250710015"
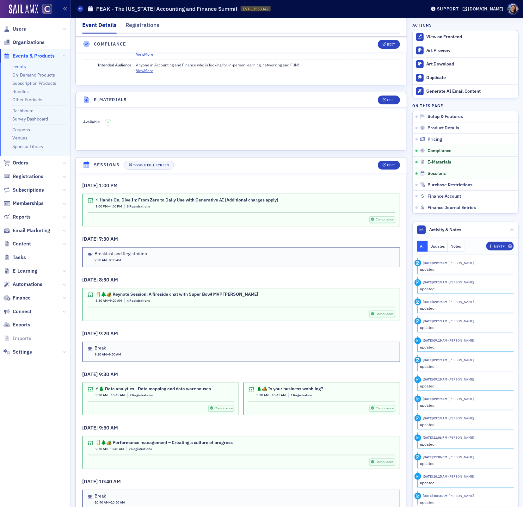
scroll to position [892, 0]
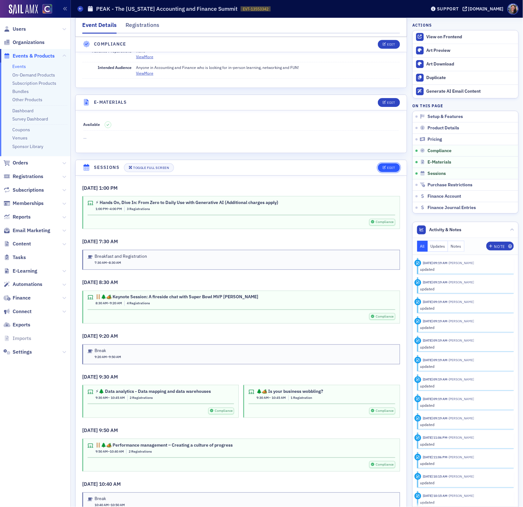
click at [393, 170] on div "Edit" at bounding box center [391, 167] width 8 height 3
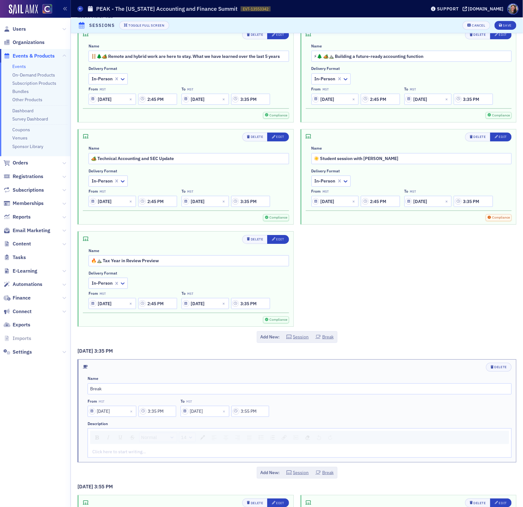
scroll to position [4077, 0]
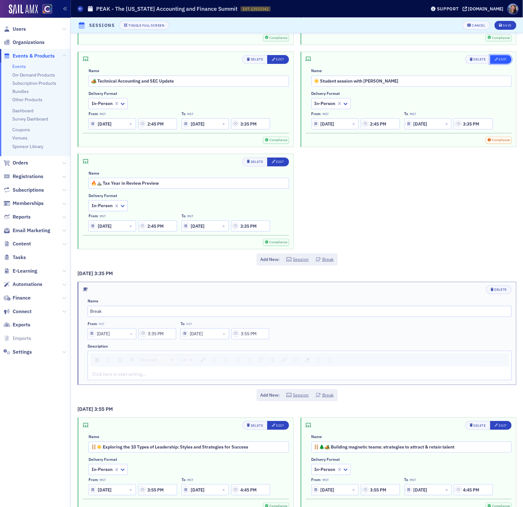
click at [503, 61] on div "Edit" at bounding box center [503, 59] width 8 height 3
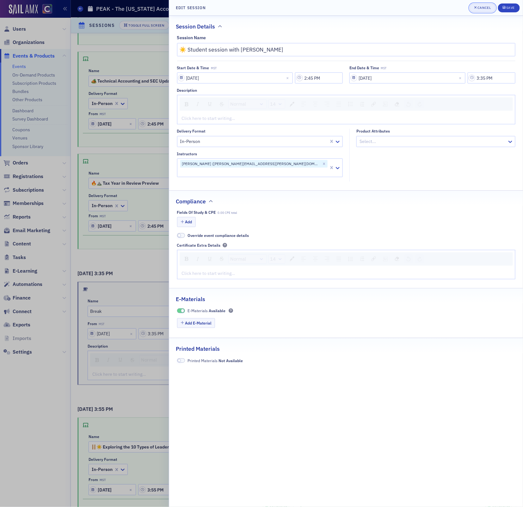
click at [481, 9] on div "Cancel" at bounding box center [484, 7] width 13 height 3
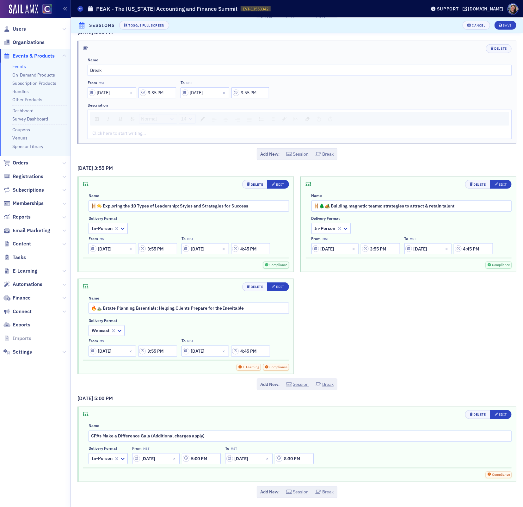
scroll to position [4355, 0]
click at [278, 183] on div "Edit" at bounding box center [280, 184] width 8 height 3
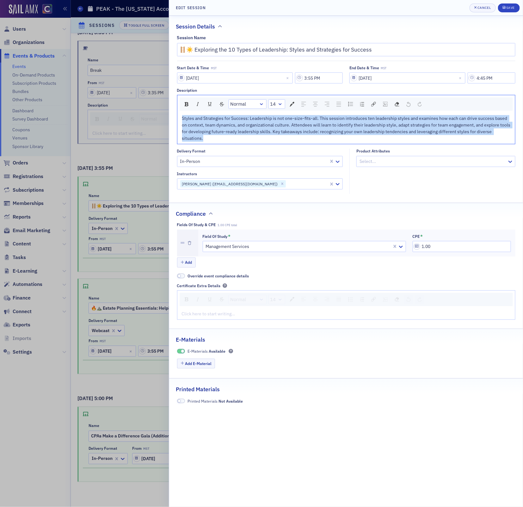
drag, startPoint x: 208, startPoint y: 140, endPoint x: 130, endPoint y: 94, distance: 90.3
click at [130, 94] on div "Edit Session Cancel Save Session Details Session Name 🪜☀️ Exploring the 10 Type…" at bounding box center [261, 253] width 523 height 507
copy span "Styles and Strategies for Success: Leadership is not one-size-fits-all. This se…"
click at [313, 48] on input "🪜☀️ Exploring the 10 Types of Leadership: Styles and Strategies for Success" at bounding box center [346, 49] width 339 height 13
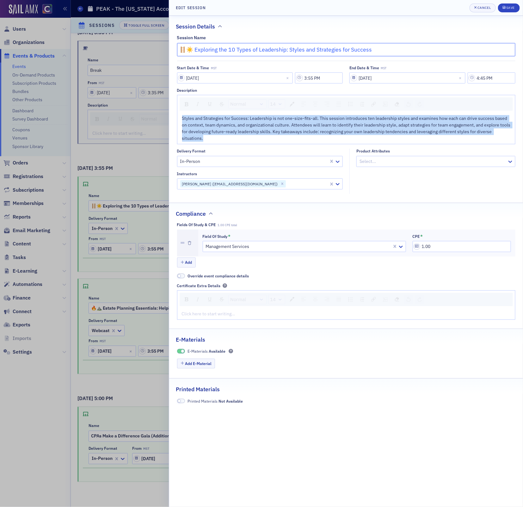
click at [313, 48] on input "🪜☀️ Exploring the 10 Types of Leadership: Styles and Strategies for Success" at bounding box center [346, 49] width 339 height 13
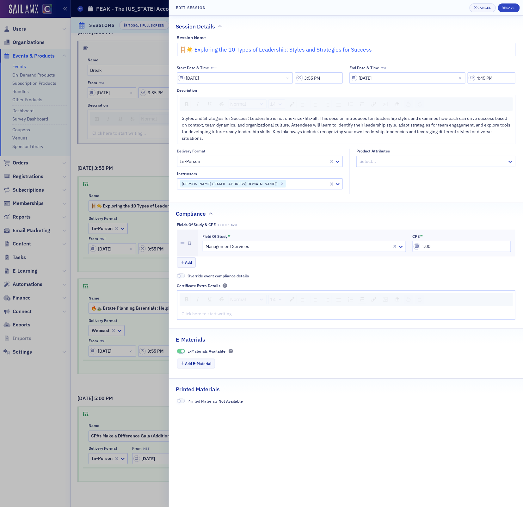
click at [313, 48] on input "🪜☀️ Exploring the 10 Types of Leadership: Styles and Strategies for Success" at bounding box center [346, 49] width 339 height 13
click at [208, 131] on span "Styles and Strategies for Success: Leadership is not one-size-fits-all. This se…" at bounding box center [347, 128] width 330 height 26
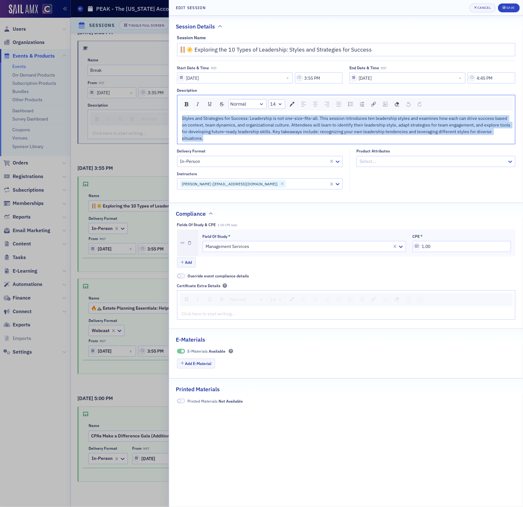
click at [208, 131] on span "Styles and Strategies for Success: Leadership is not one-size-fits-all. This se…" at bounding box center [347, 128] width 330 height 26
click at [483, 9] on div "Cancel" at bounding box center [484, 7] width 13 height 3
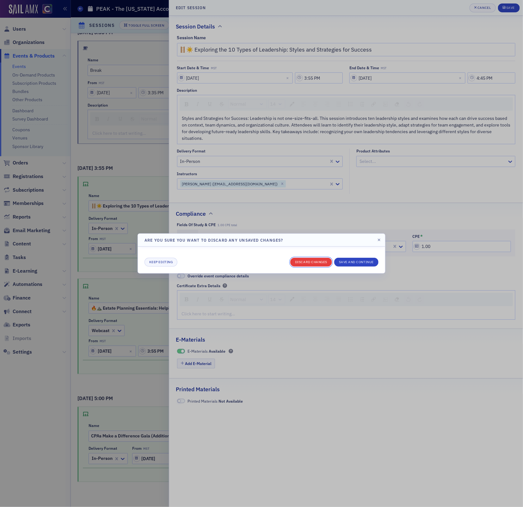
click at [320, 263] on button "Discard changes" at bounding box center [311, 262] width 42 height 9
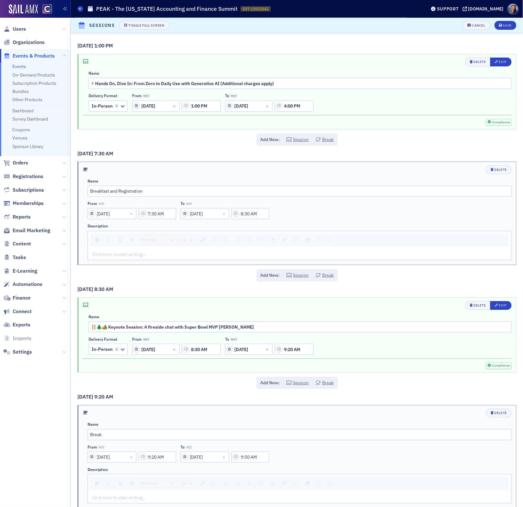
scroll to position [4355, 0]
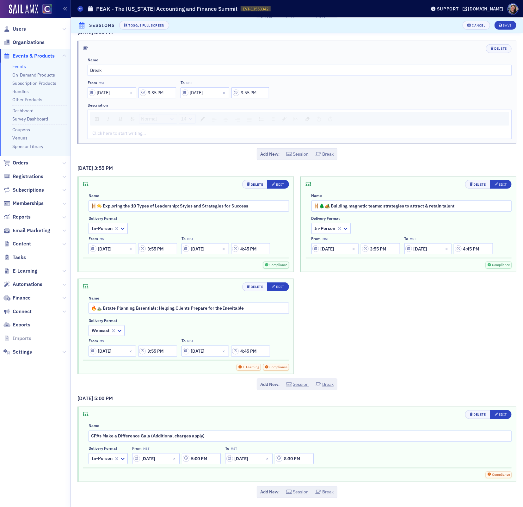
click at [27, 66] on li "Events" at bounding box center [39, 67] width 55 height 6
click at [20, 66] on link "Events" at bounding box center [19, 67] width 14 height 6
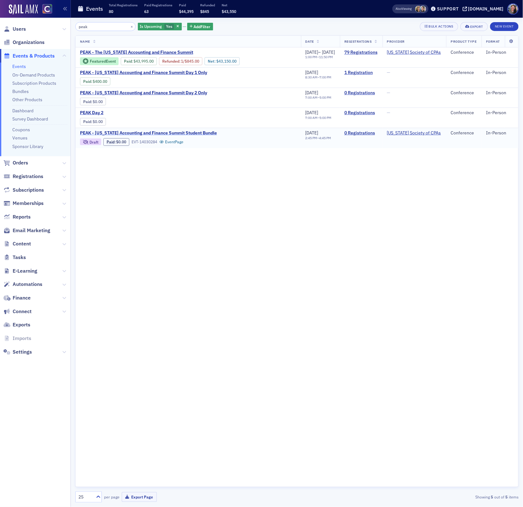
type input "peak"
click at [146, 136] on span "PEAK - [US_STATE] Accounting and Finance Summit Student Bundle" at bounding box center [148, 133] width 137 height 6
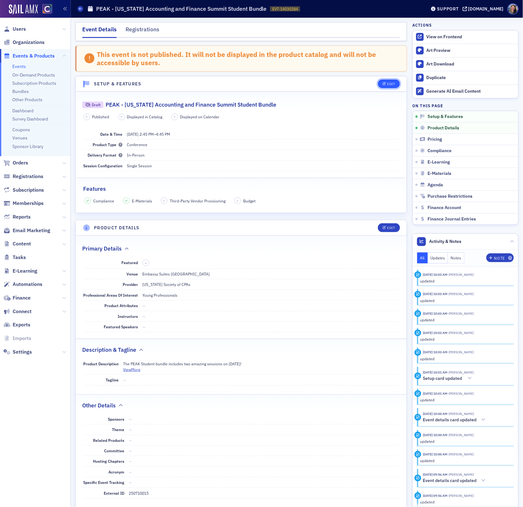
click at [386, 84] on icon "button" at bounding box center [385, 83] width 4 height 3
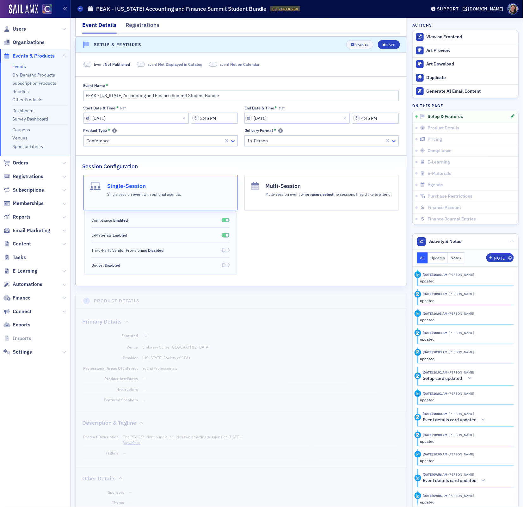
scroll to position [40, 0]
click at [111, 64] on span "Not Published" at bounding box center [117, 63] width 25 height 5
click at [384, 46] on icon "submit" at bounding box center [384, 44] width 3 height 3
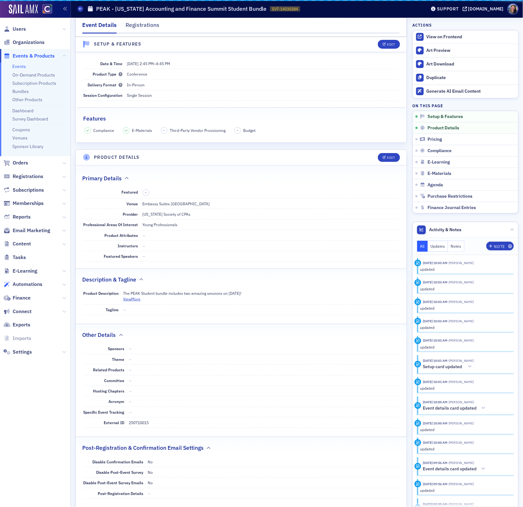
scroll to position [9, 0]
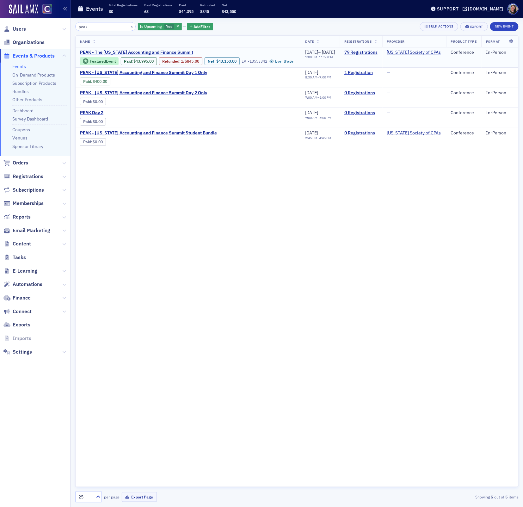
click at [101, 53] on span "PEAK - The [US_STATE] Accounting and Finance Summit" at bounding box center [136, 53] width 113 height 6
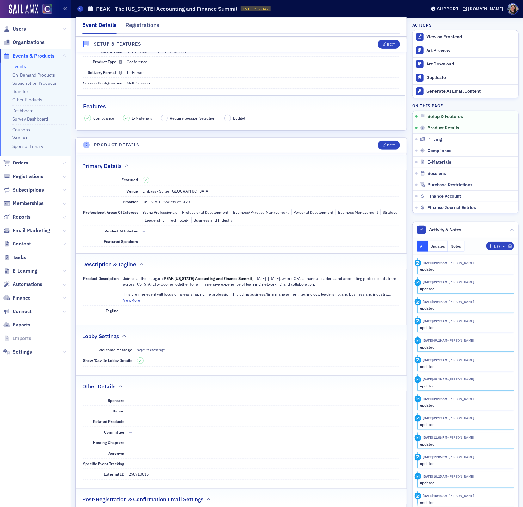
scroll to position [58, 0]
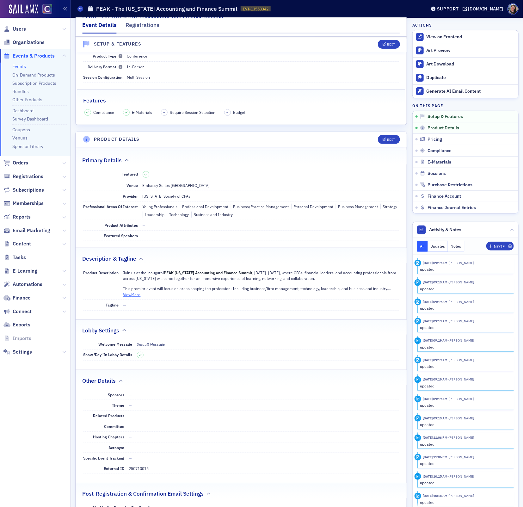
click at [131, 295] on button "View More" at bounding box center [131, 295] width 17 height 6
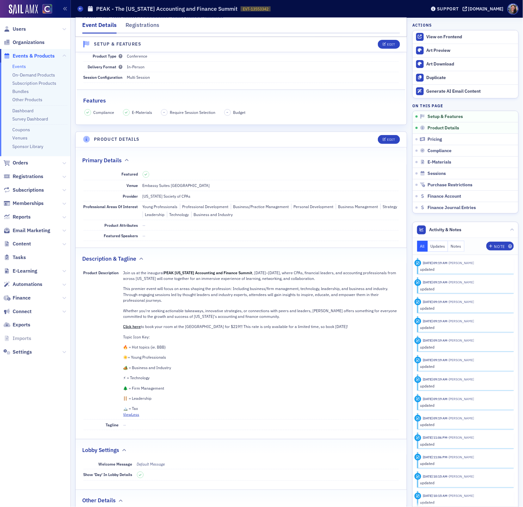
click at [128, 328] on link "Click here" at bounding box center [132, 326] width 18 height 5
